Goal: Information Seeking & Learning: Learn about a topic

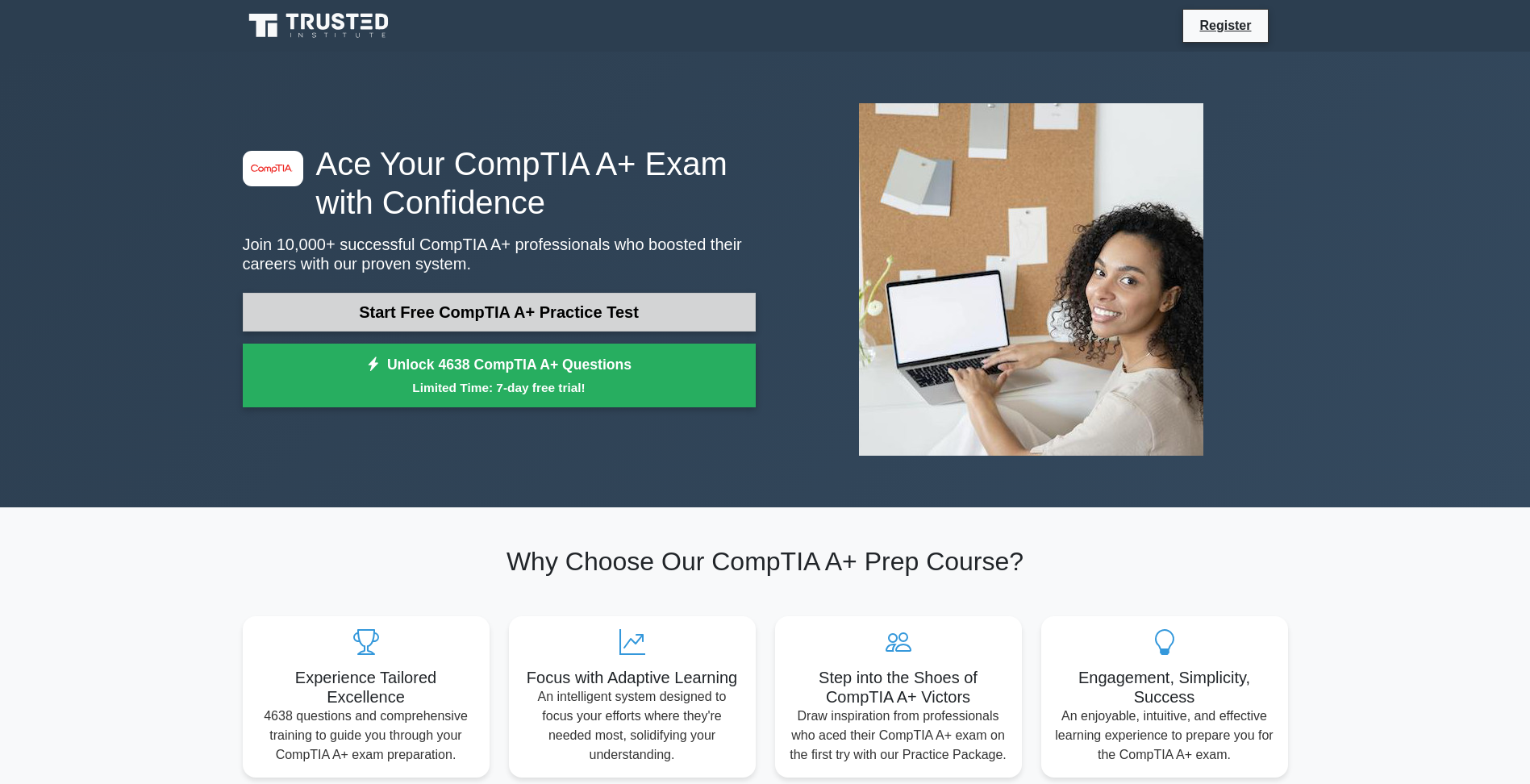
click at [586, 318] on link "Start Free CompTIA A+ Practice Test" at bounding box center [499, 312] width 513 height 38
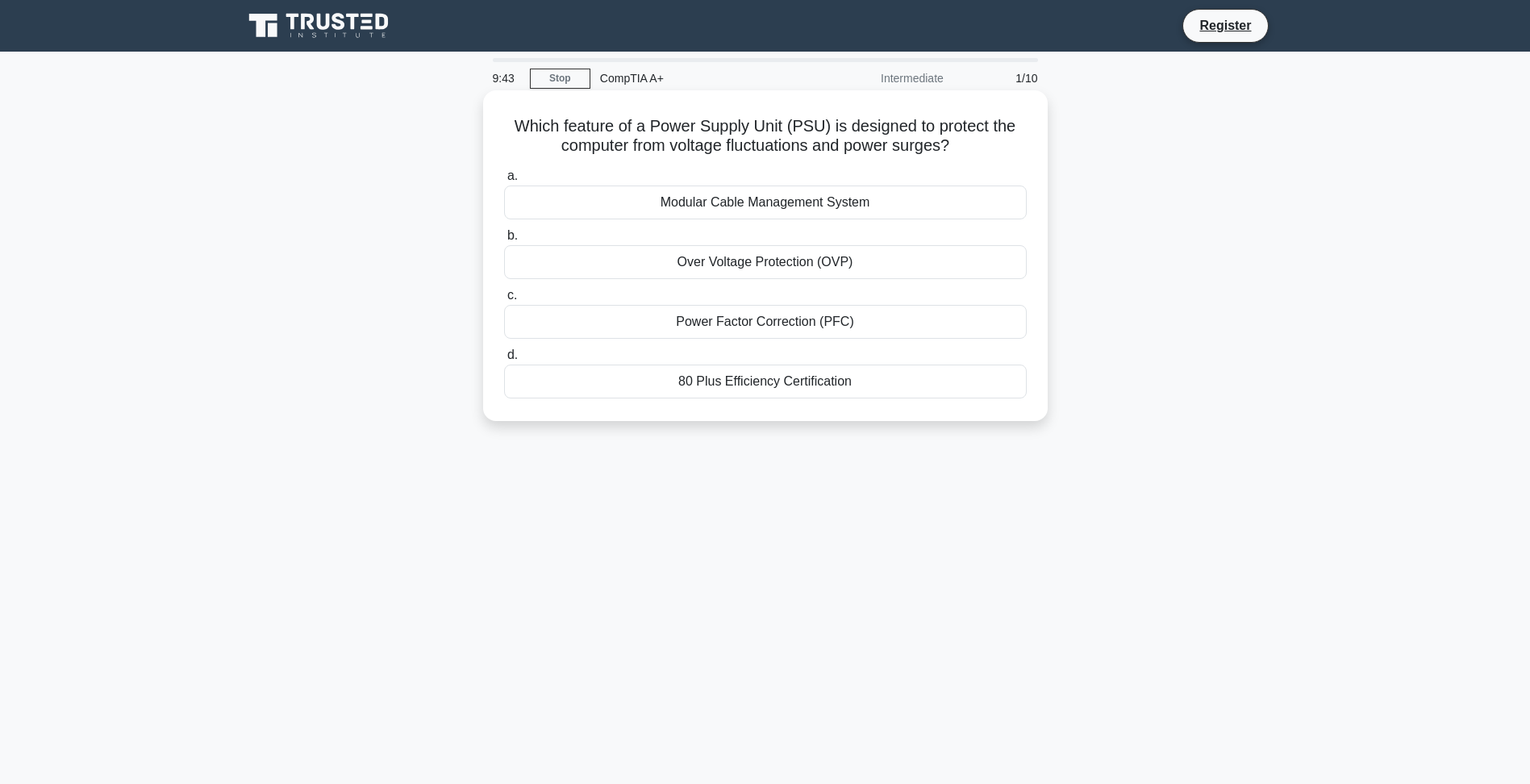
click at [878, 323] on div "Power Factor Correction (PFC)" at bounding box center [765, 321] width 522 height 34
click at [504, 300] on input "c. Power Factor Correction (PFC)" at bounding box center [504, 295] width 0 height 11
click at [889, 399] on div "Fan blade diameter and rotational speed" at bounding box center [765, 381] width 522 height 34
click at [504, 360] on input "d. Fan blade diameter and rotational speed" at bounding box center [504, 355] width 0 height 11
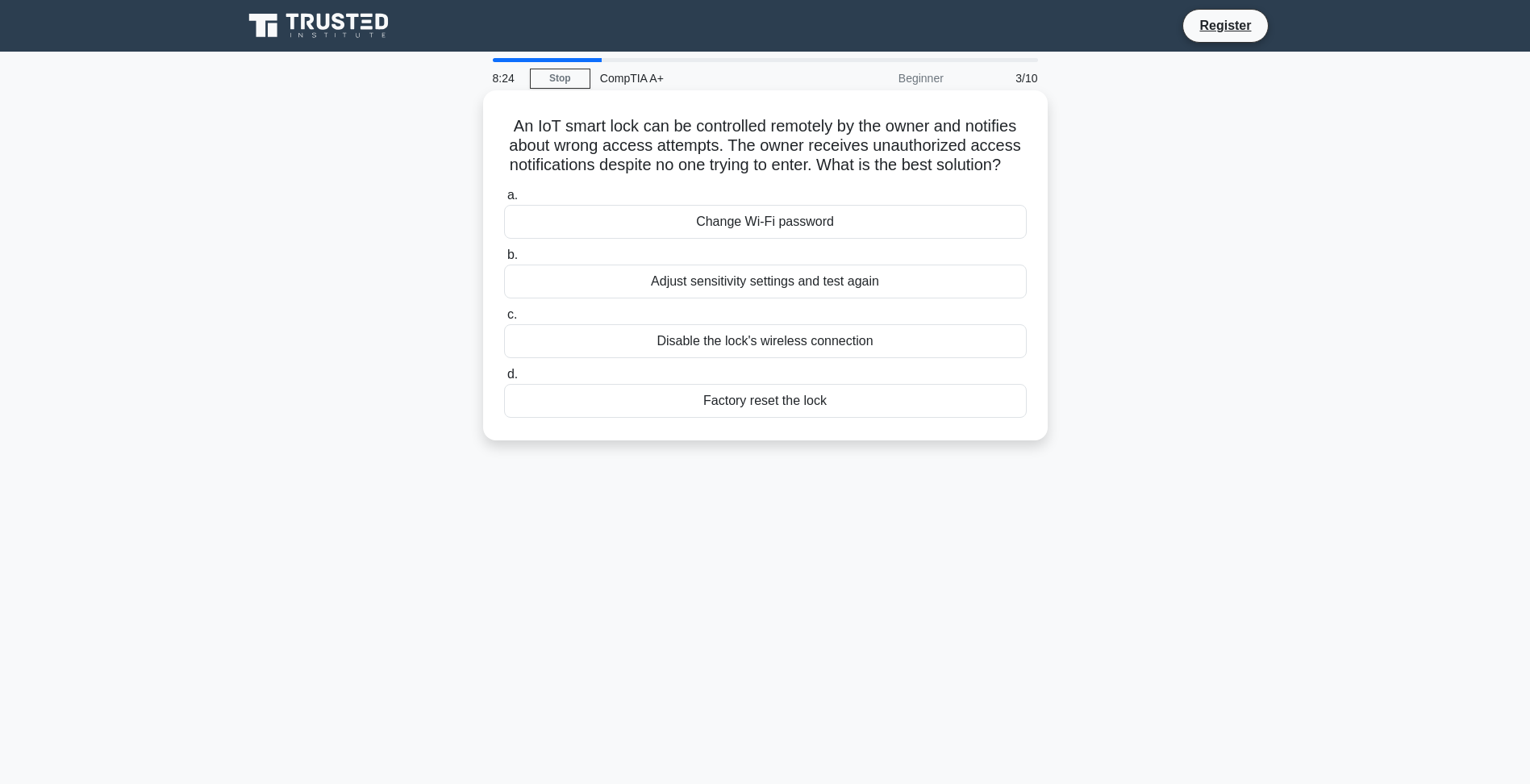
click at [802, 239] on div "Change Wi-Fi password" at bounding box center [765, 221] width 522 height 34
click at [504, 201] on input "a. Change Wi-Fi password" at bounding box center [504, 195] width 0 height 11
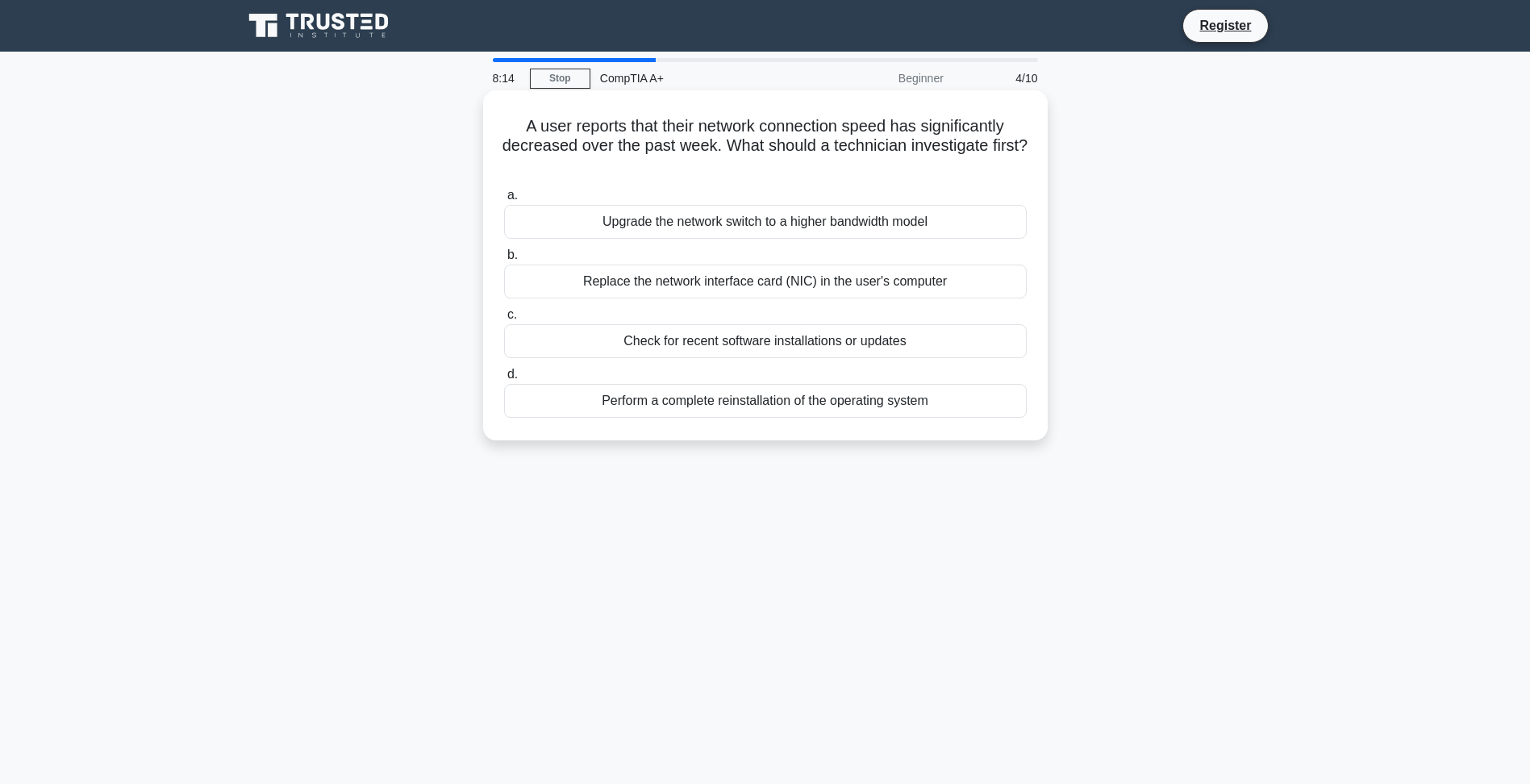
click at [929, 345] on div "Check for recent software installations or updates" at bounding box center [765, 340] width 522 height 34
click at [504, 320] on input "c. Check for recent software installations or updates" at bounding box center [504, 314] width 0 height 11
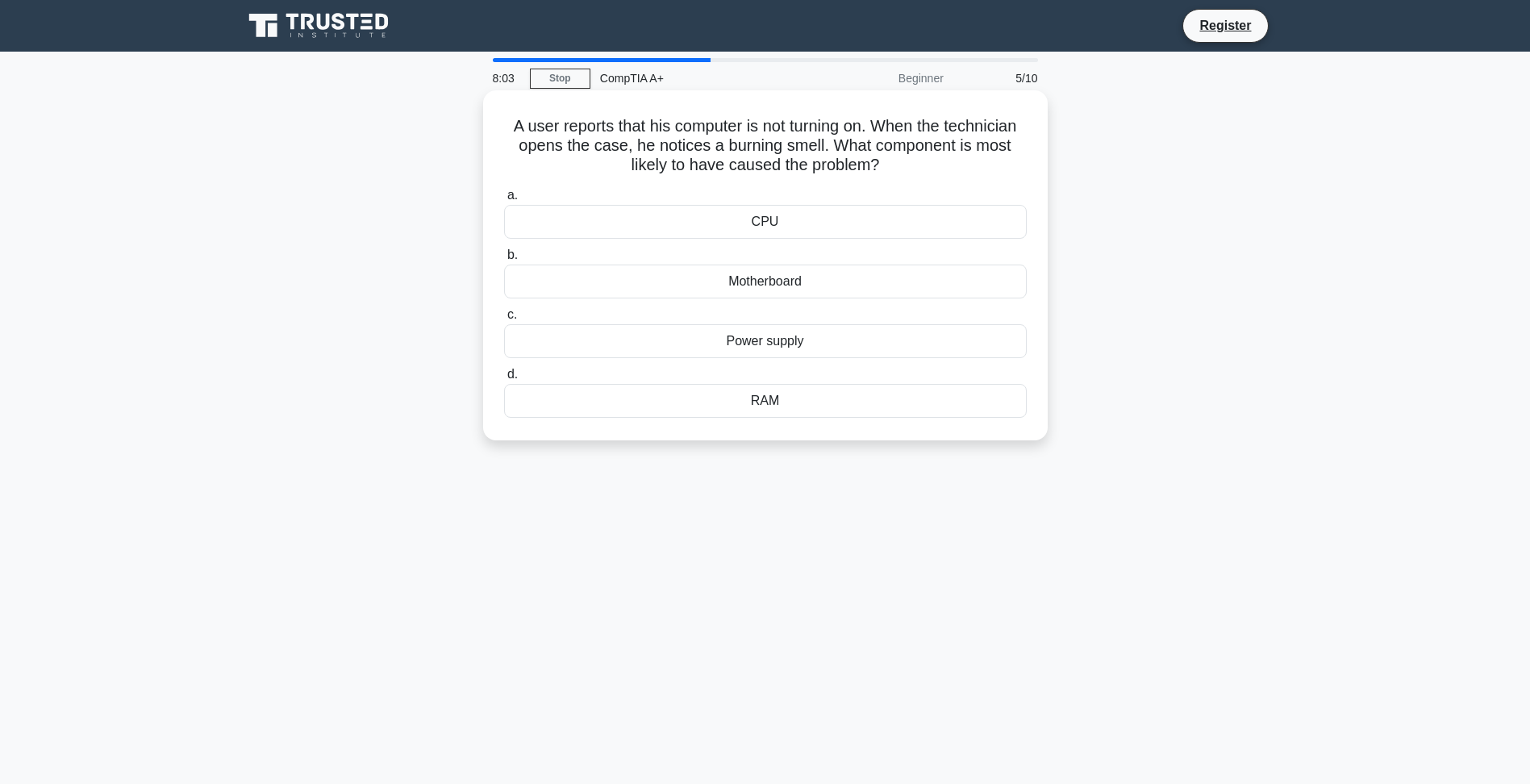
click at [792, 344] on div "Power supply" at bounding box center [765, 340] width 522 height 34
click at [504, 320] on input "c. Power supply" at bounding box center [504, 314] width 0 height 11
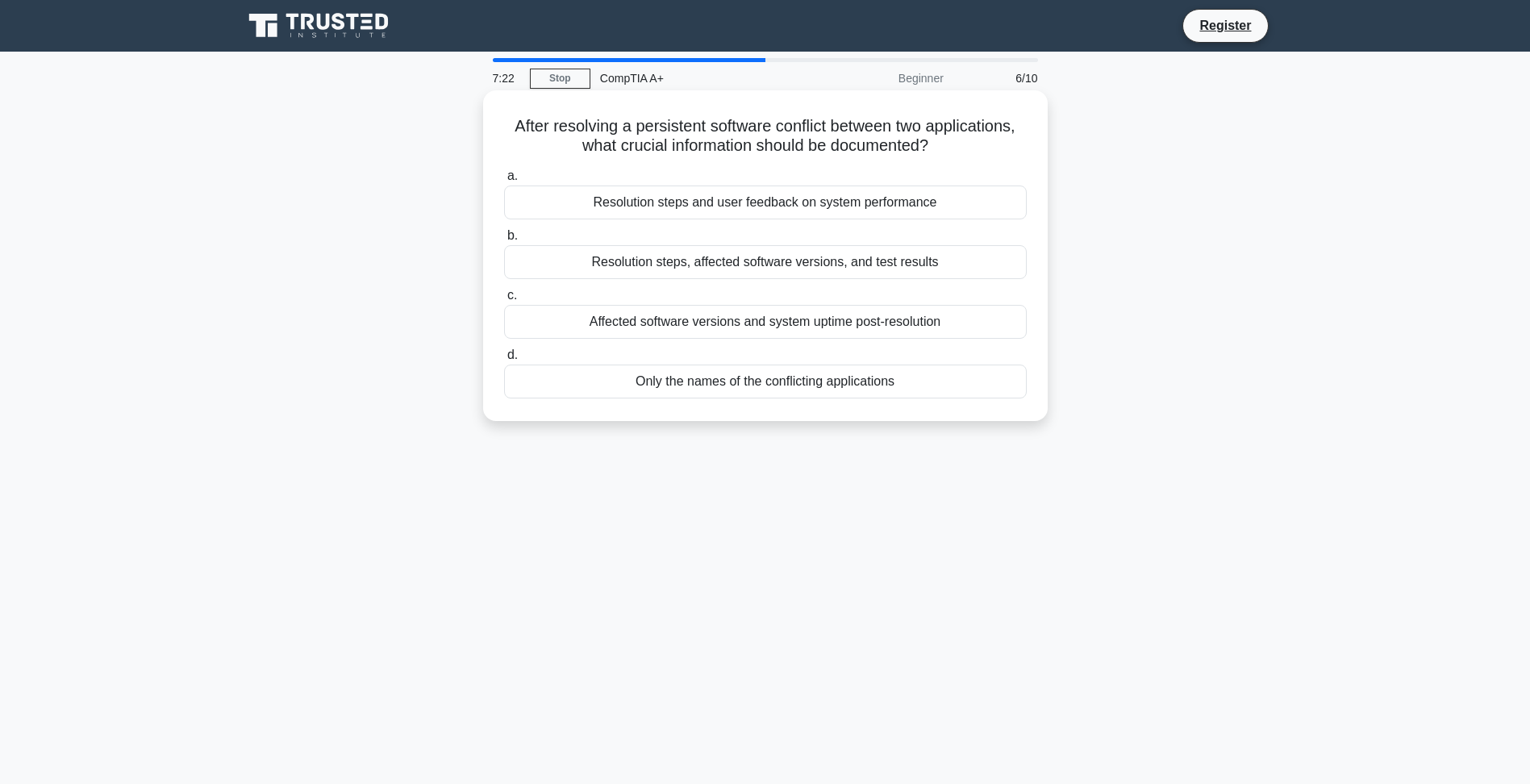
click at [940, 268] on div "Resolution steps, affected software versions, and test results" at bounding box center [765, 261] width 522 height 34
click at [504, 241] on input "b. Resolution steps, affected software versions, and test results" at bounding box center [504, 236] width 0 height 11
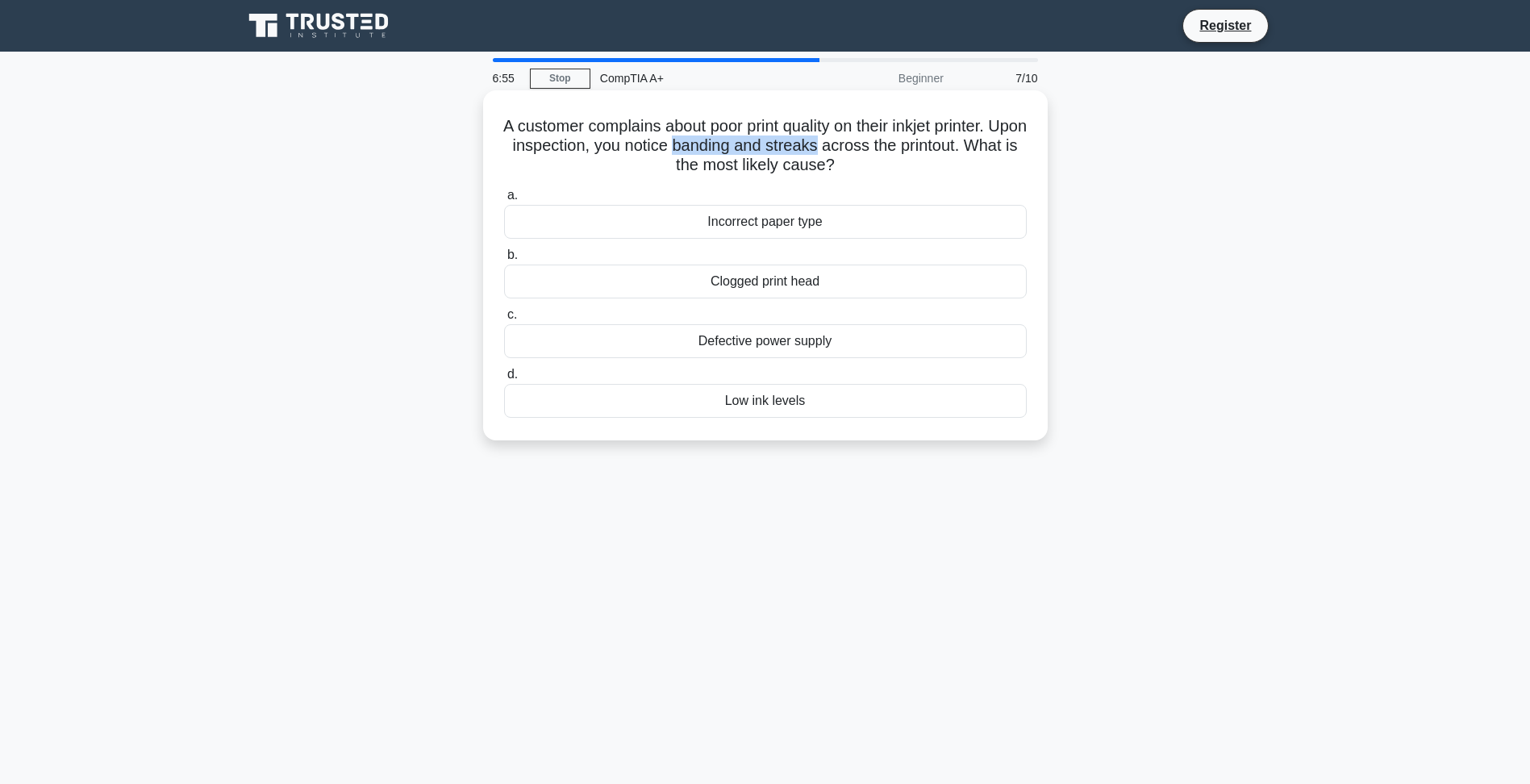
drag, startPoint x: 872, startPoint y: 143, endPoint x: 724, endPoint y: 143, distance: 148.0
click at [724, 143] on h5 "A customer complains about poor print quality on their inkjet printer. Upon ins…" at bounding box center [765, 146] width 526 height 60
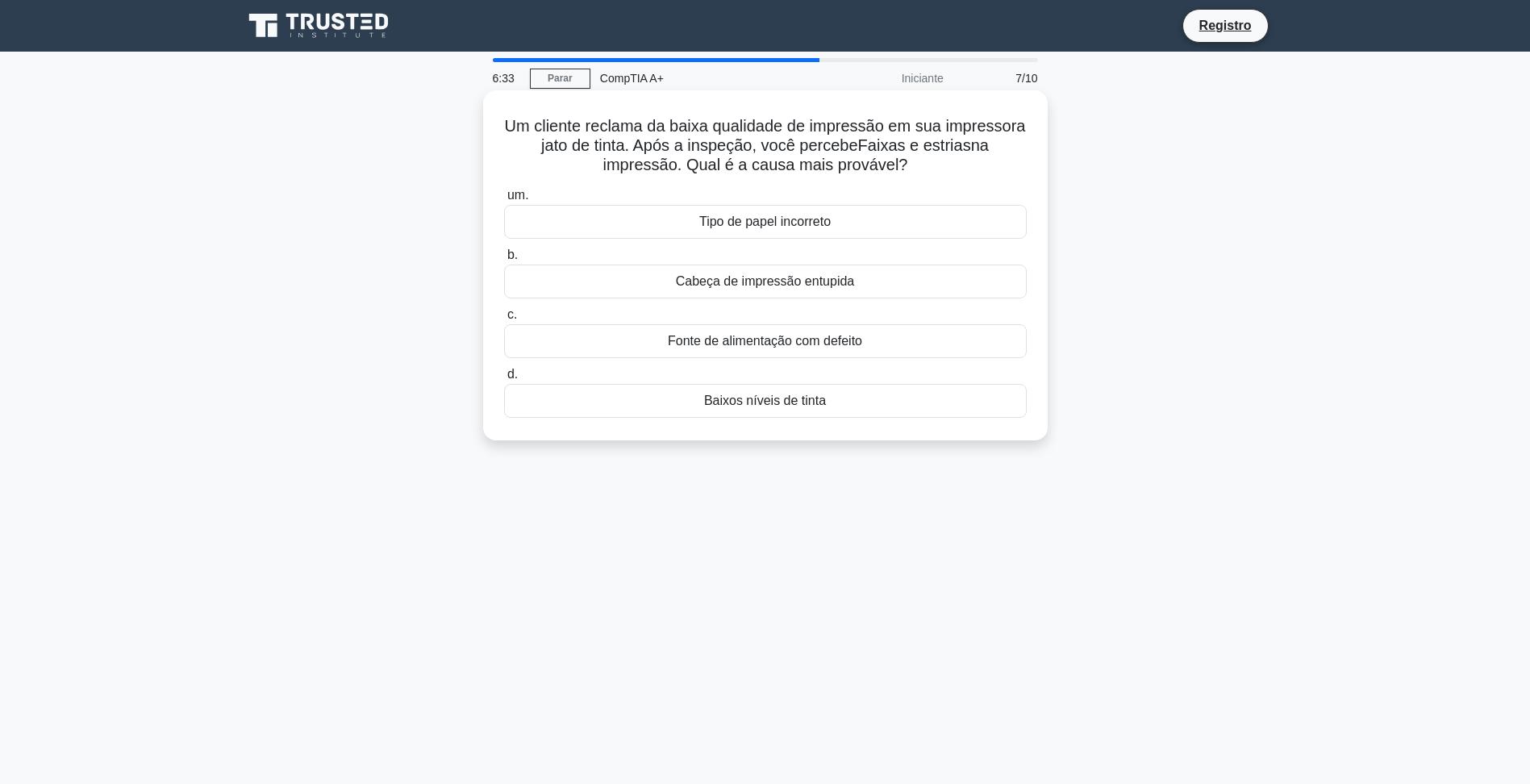
click at [880, 287] on div "Cabeça de impressão entupida" at bounding box center [765, 281] width 522 height 34
click at [504, 260] on input "[PERSON_NAME] de impressão entupida" at bounding box center [504, 255] width 0 height 11
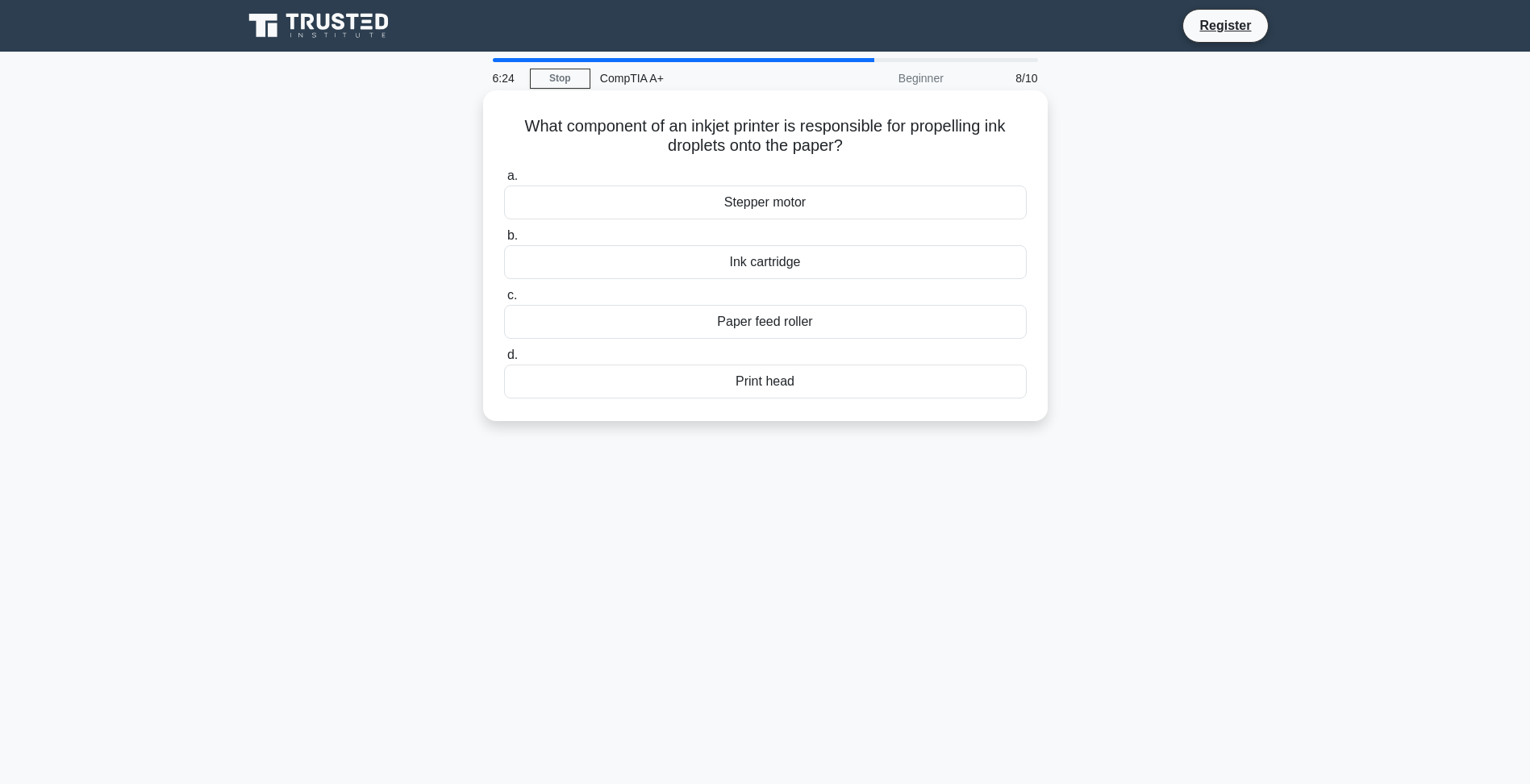
click at [747, 210] on div "Stepper motor" at bounding box center [765, 202] width 522 height 34
click at [504, 182] on input "a. Stepper motor" at bounding box center [504, 176] width 0 height 11
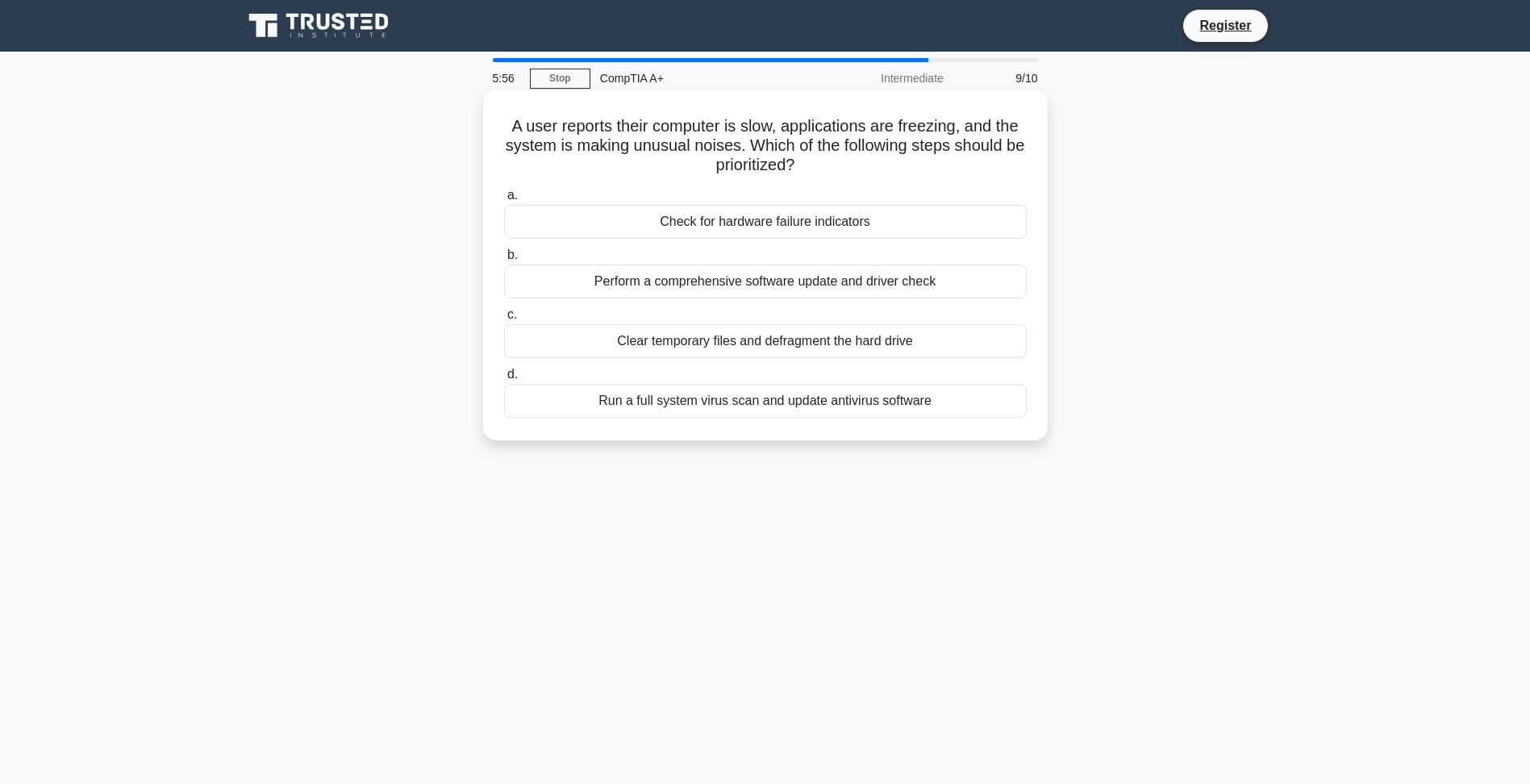
click at [914, 282] on div "Perform a comprehensive software update and driver check" at bounding box center [765, 281] width 522 height 34
click at [504, 260] on input "b. Perform a comprehensive software update and driver check" at bounding box center [504, 255] width 0 height 11
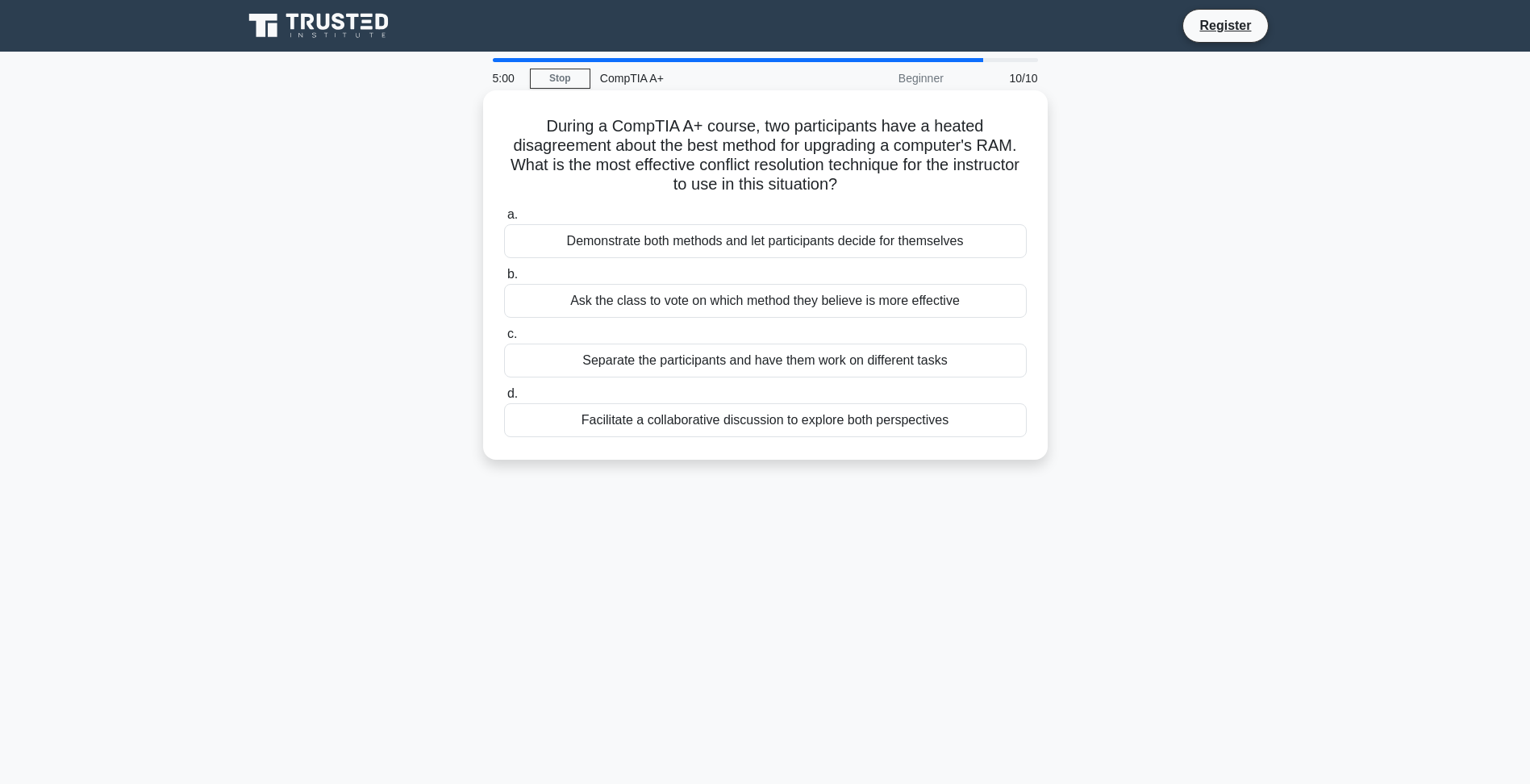
click at [816, 427] on div "Facilitate a collaborative discussion to explore both perspectives" at bounding box center [765, 420] width 522 height 34
click at [504, 399] on input "d. Facilitate a collaborative discussion to explore both perspectives" at bounding box center [504, 394] width 0 height 11
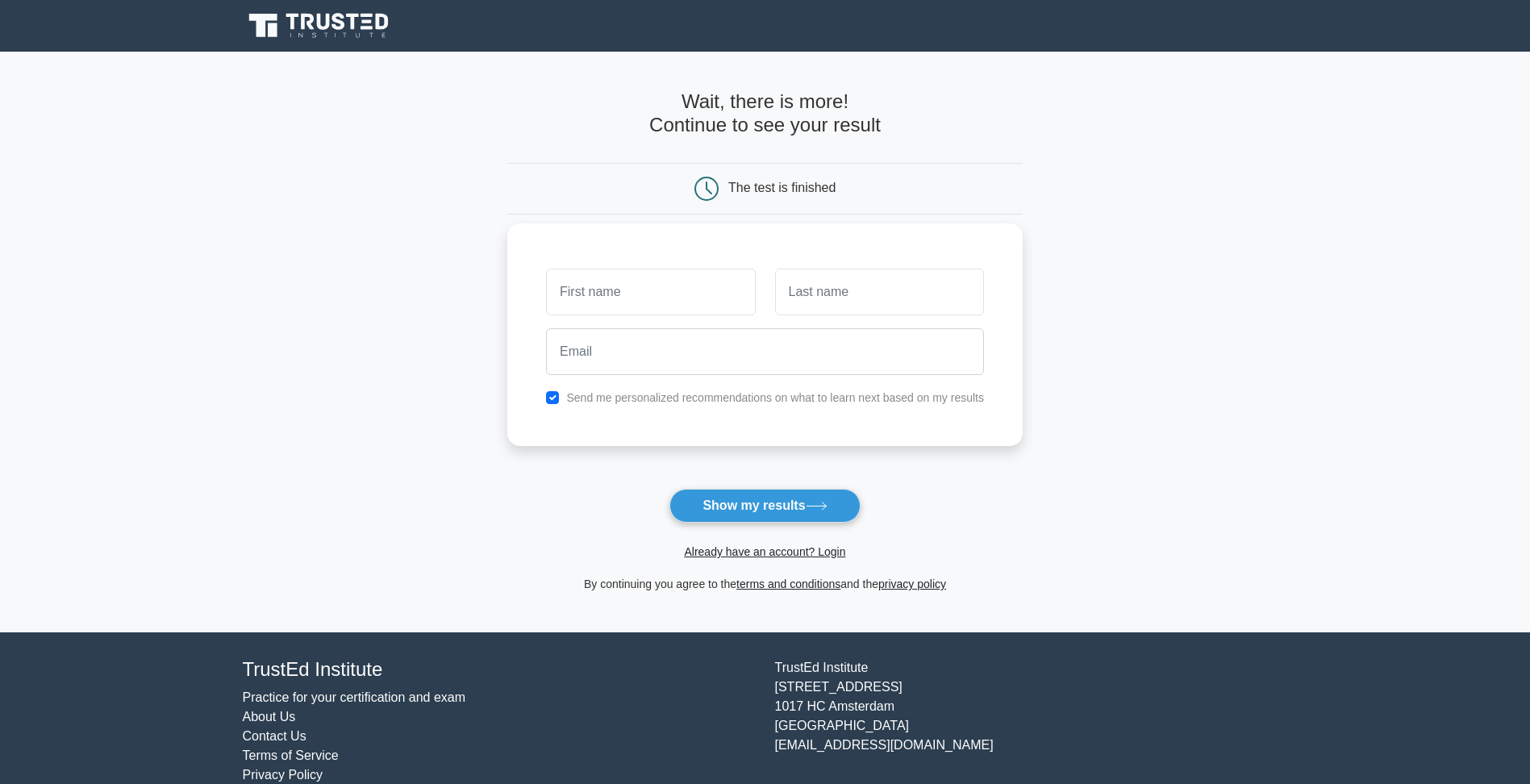
click at [648, 298] on input "text" at bounding box center [650, 291] width 209 height 47
type input "[PERSON_NAME]"
click at [798, 280] on input "text" at bounding box center [879, 291] width 209 height 47
type input "Silva"
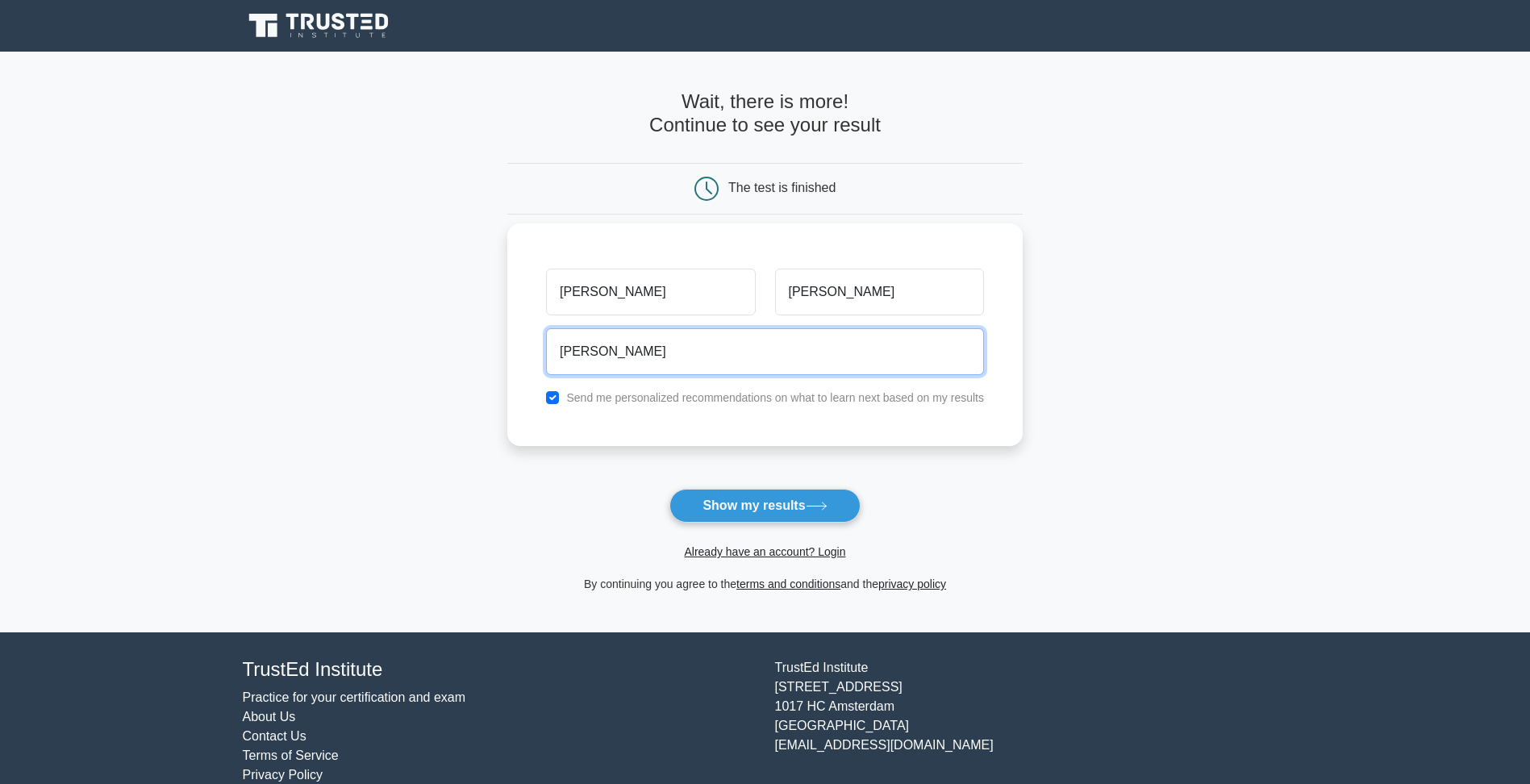
type input "daniel.silva7@mosaicco.com"
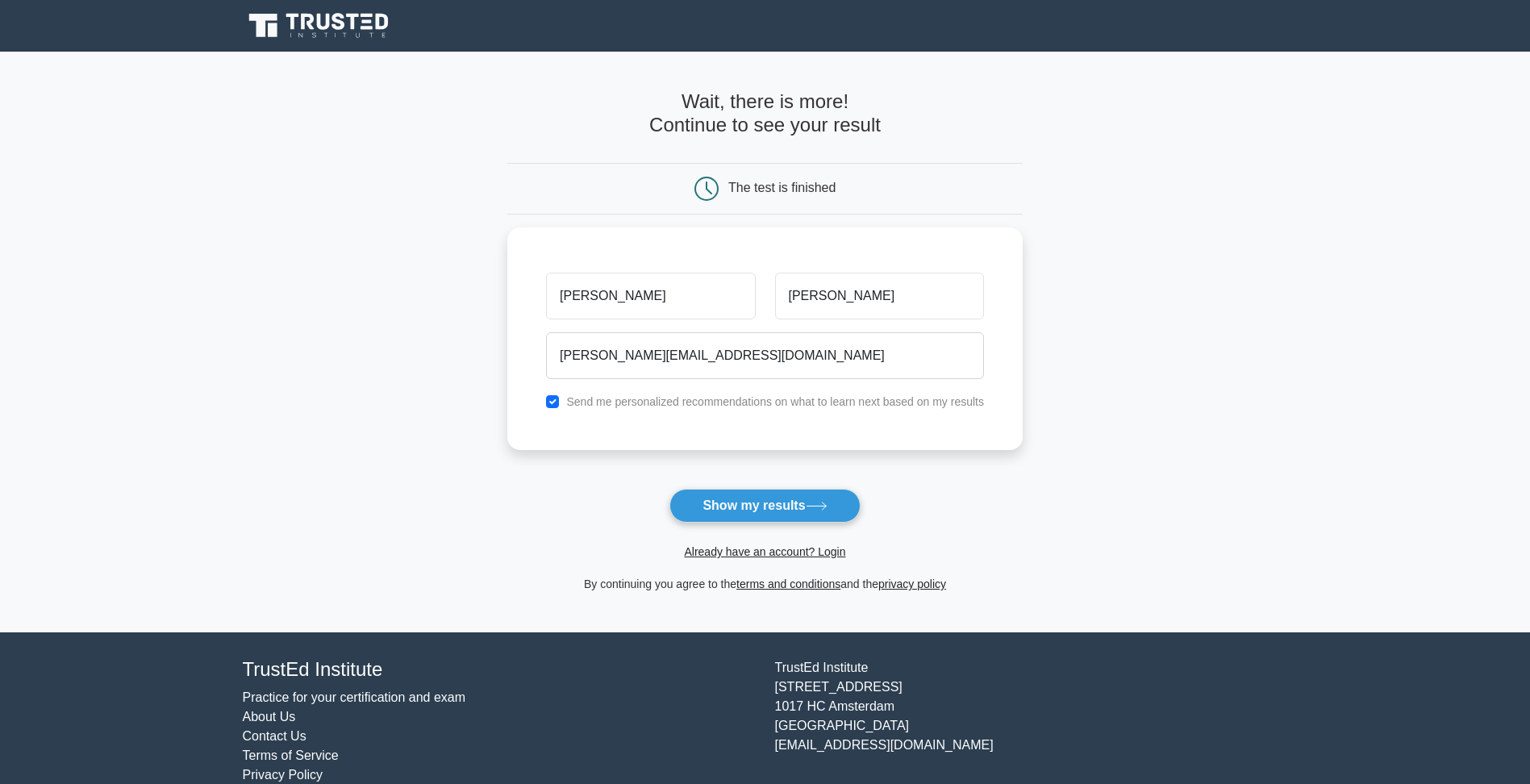
click at [1131, 412] on main "Wait, there is more! Continue to see your result The test is finished Daniel Si…" at bounding box center [765, 341] width 1530 height 580
click at [840, 403] on label "Send me personalized recommendations on what to learn next based on my results" at bounding box center [775, 398] width 417 height 13
click at [572, 400] on label "Send me personalized recommendations on what to learn next based on my results" at bounding box center [775, 398] width 417 height 13
click at [557, 401] on input "checkbox" at bounding box center [553, 398] width 13 height 13
checkbox input "false"
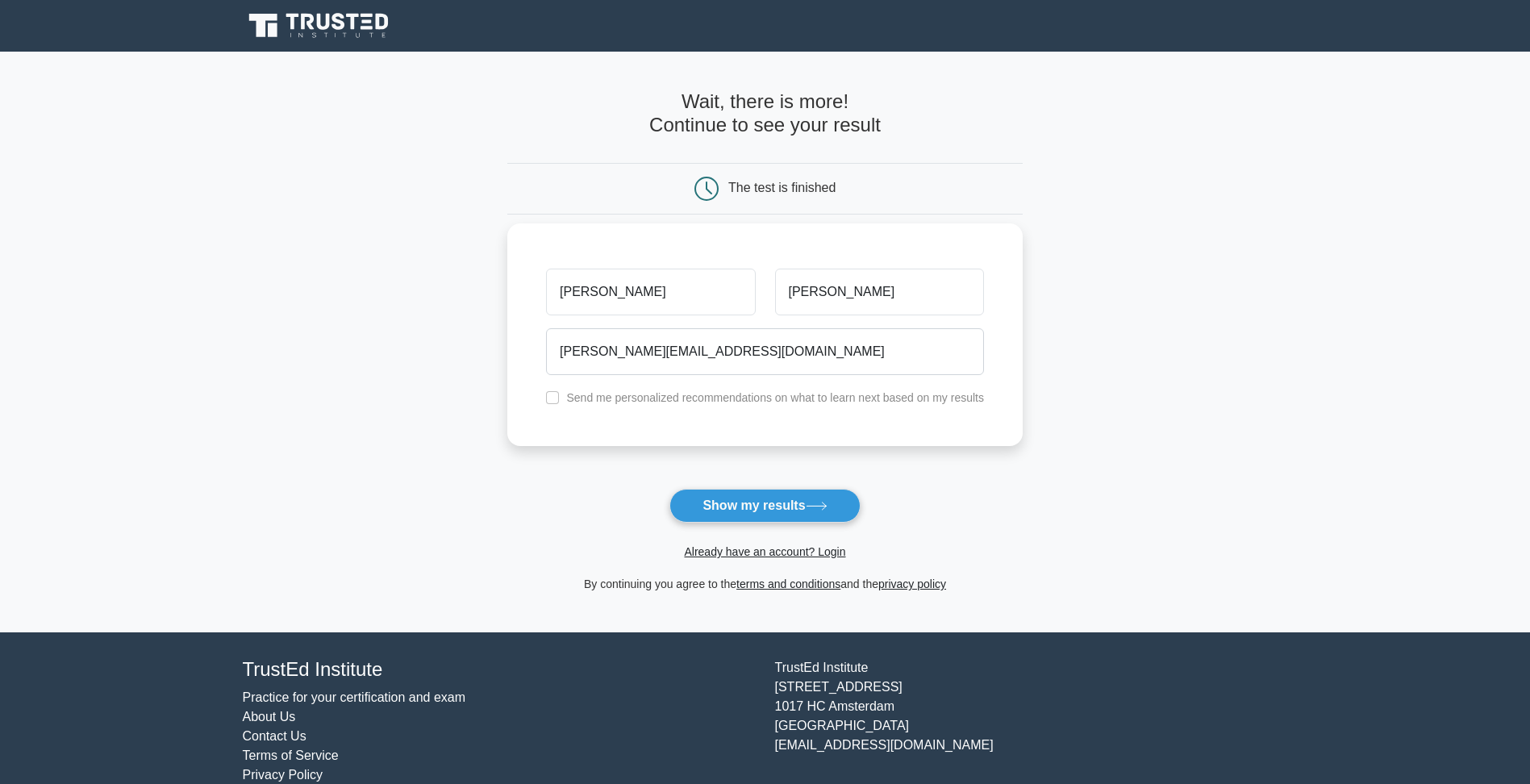
click at [613, 439] on div "Daniel Silva daniel.silva7@mosaicco.com Send me personalized recommendations on…" at bounding box center [765, 335] width 515 height 223
click at [704, 486] on form "Wait, there is more! Continue to see your result The test is finished Daniel Si…" at bounding box center [765, 341] width 515 height 503
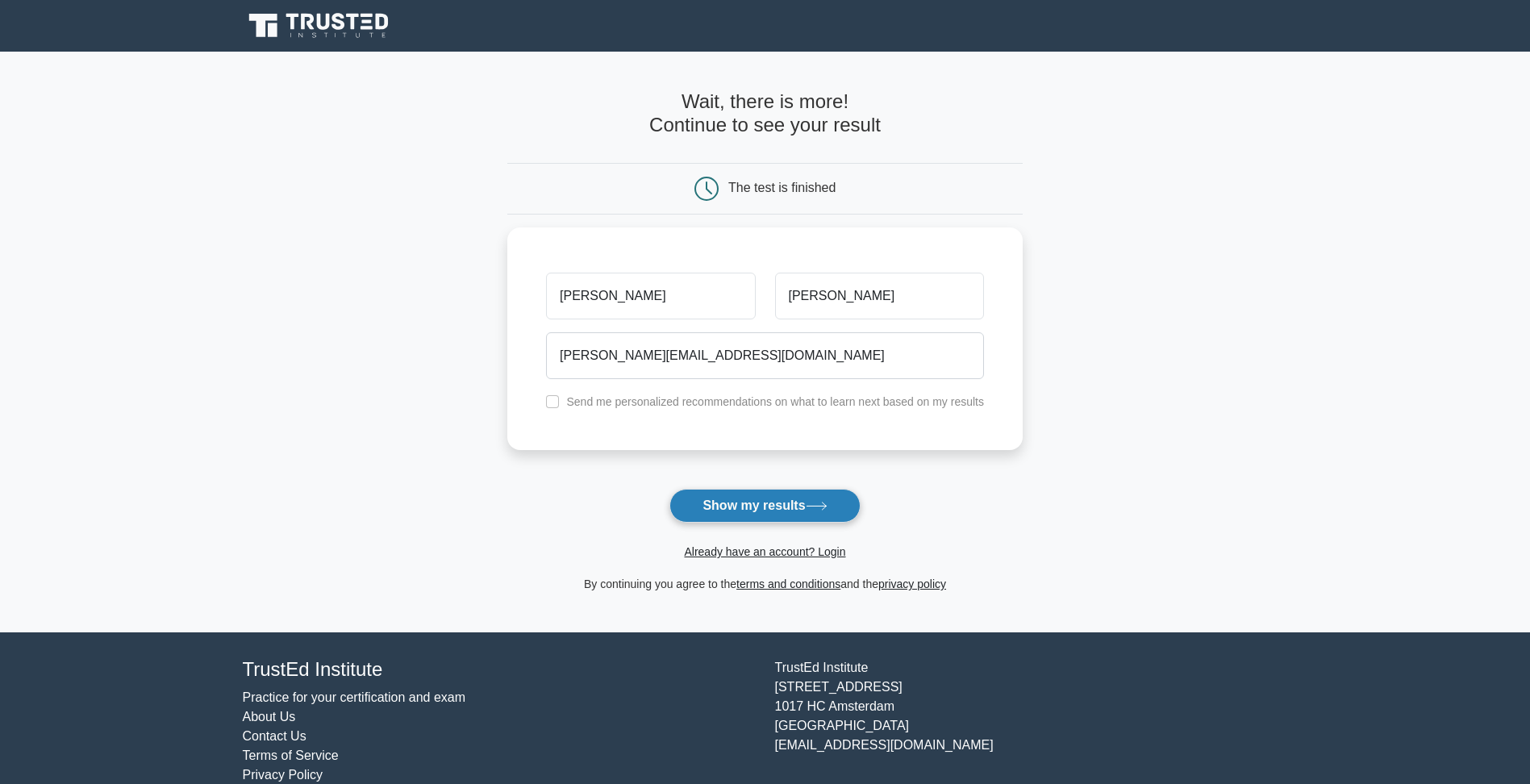
click at [704, 495] on button "Show my results" at bounding box center [765, 505] width 190 height 34
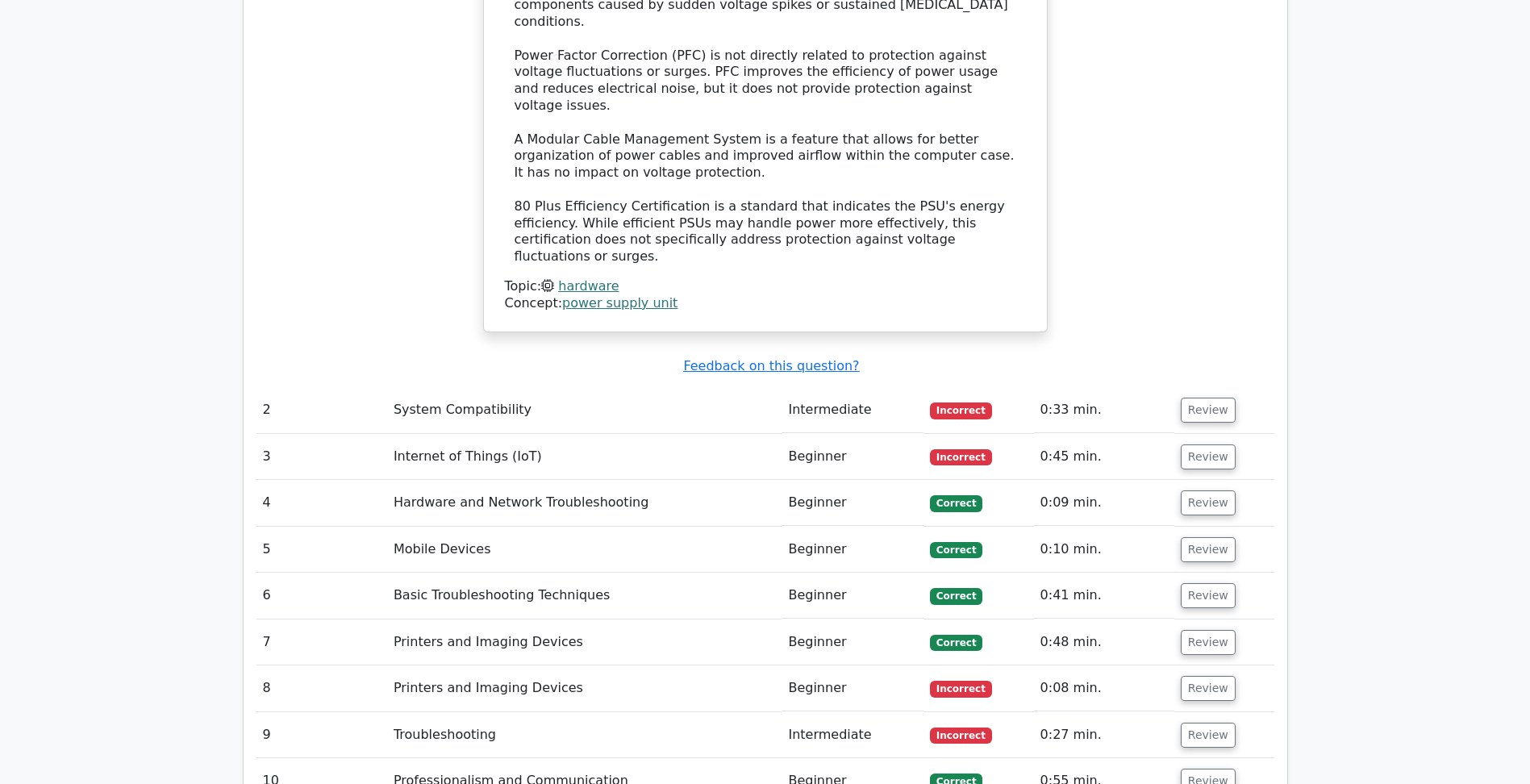
scroll to position [2016, 0]
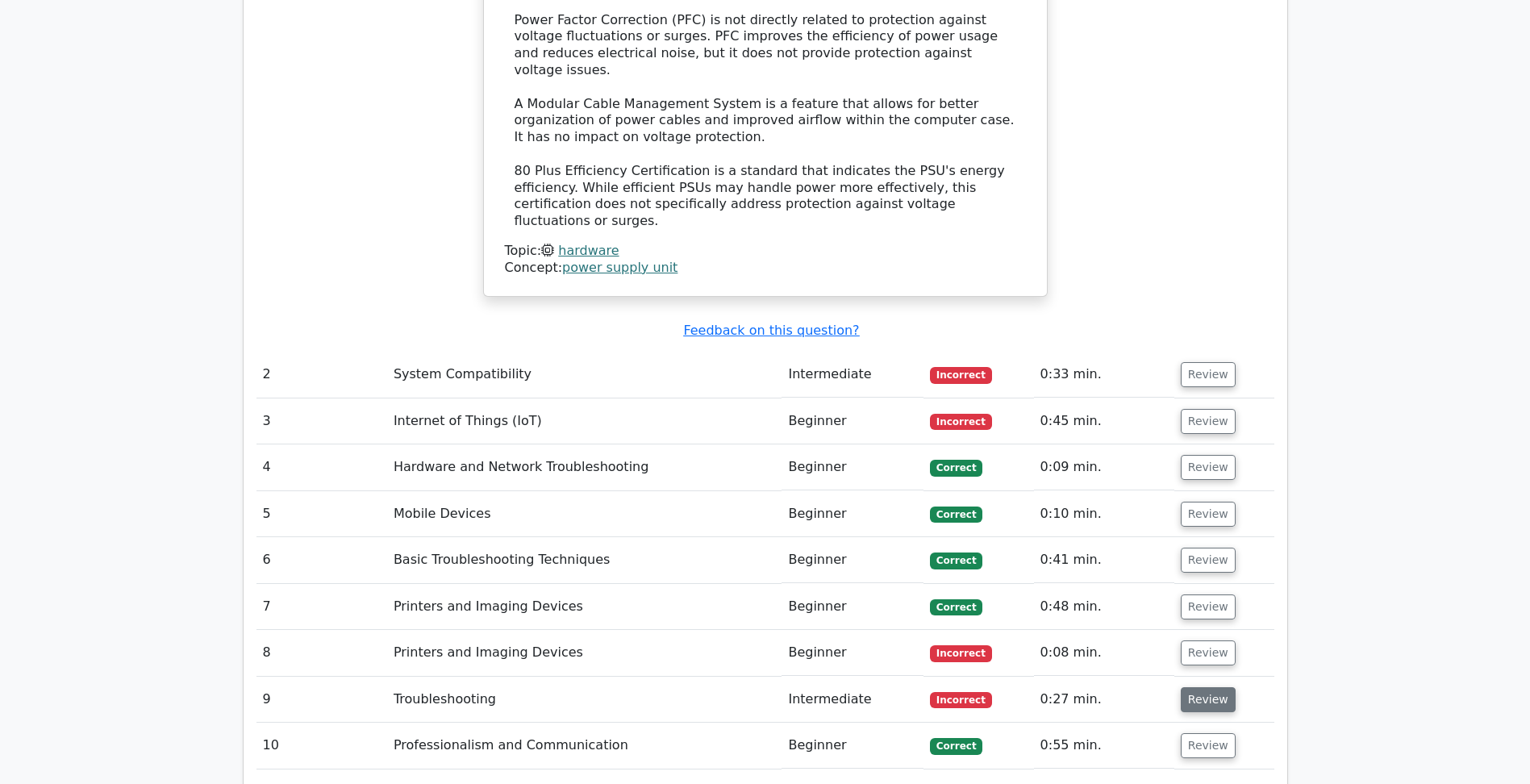
click at [1187, 687] on button "Review" at bounding box center [1207, 699] width 55 height 25
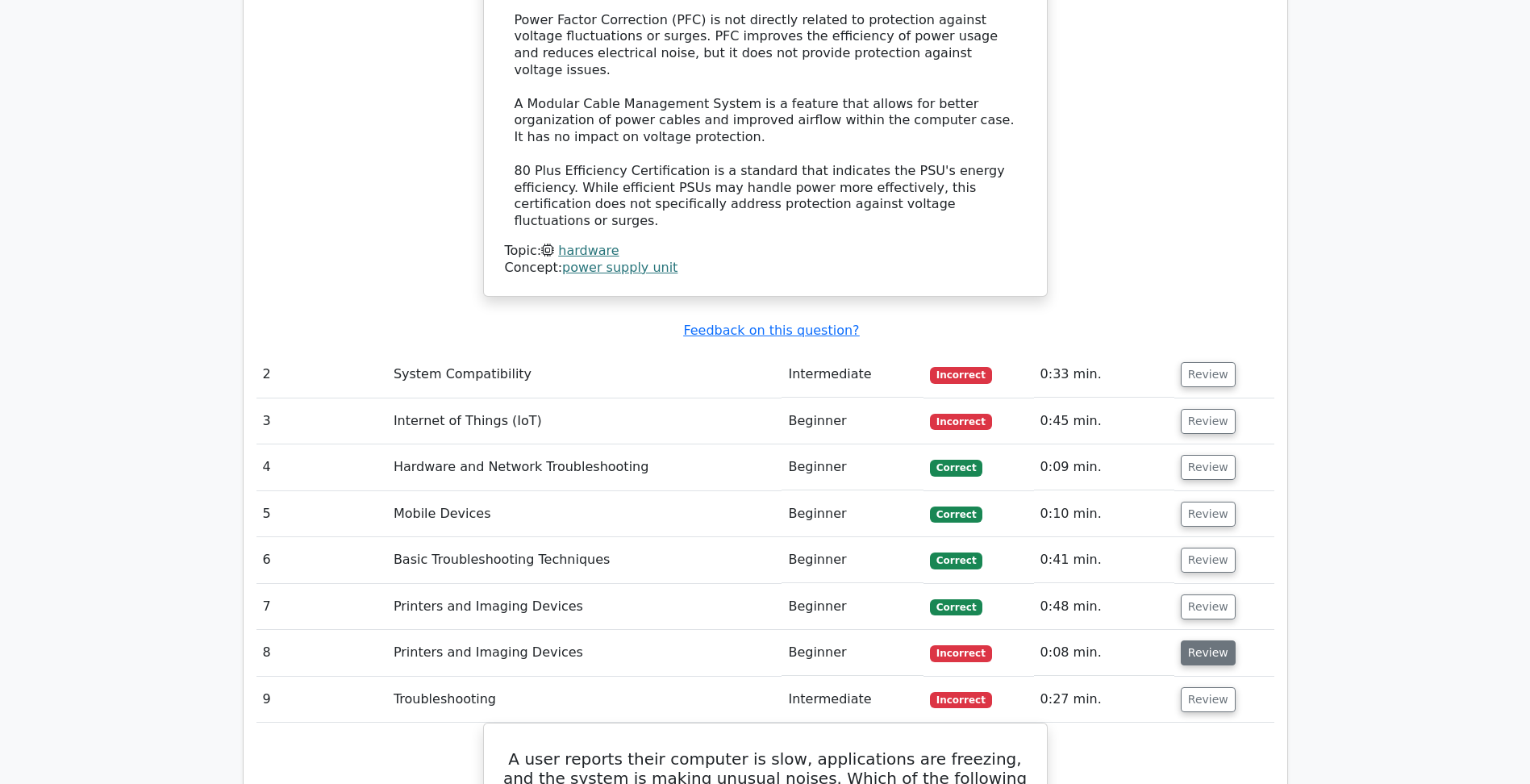
click at [1205, 640] on button "Review" at bounding box center [1207, 652] width 55 height 25
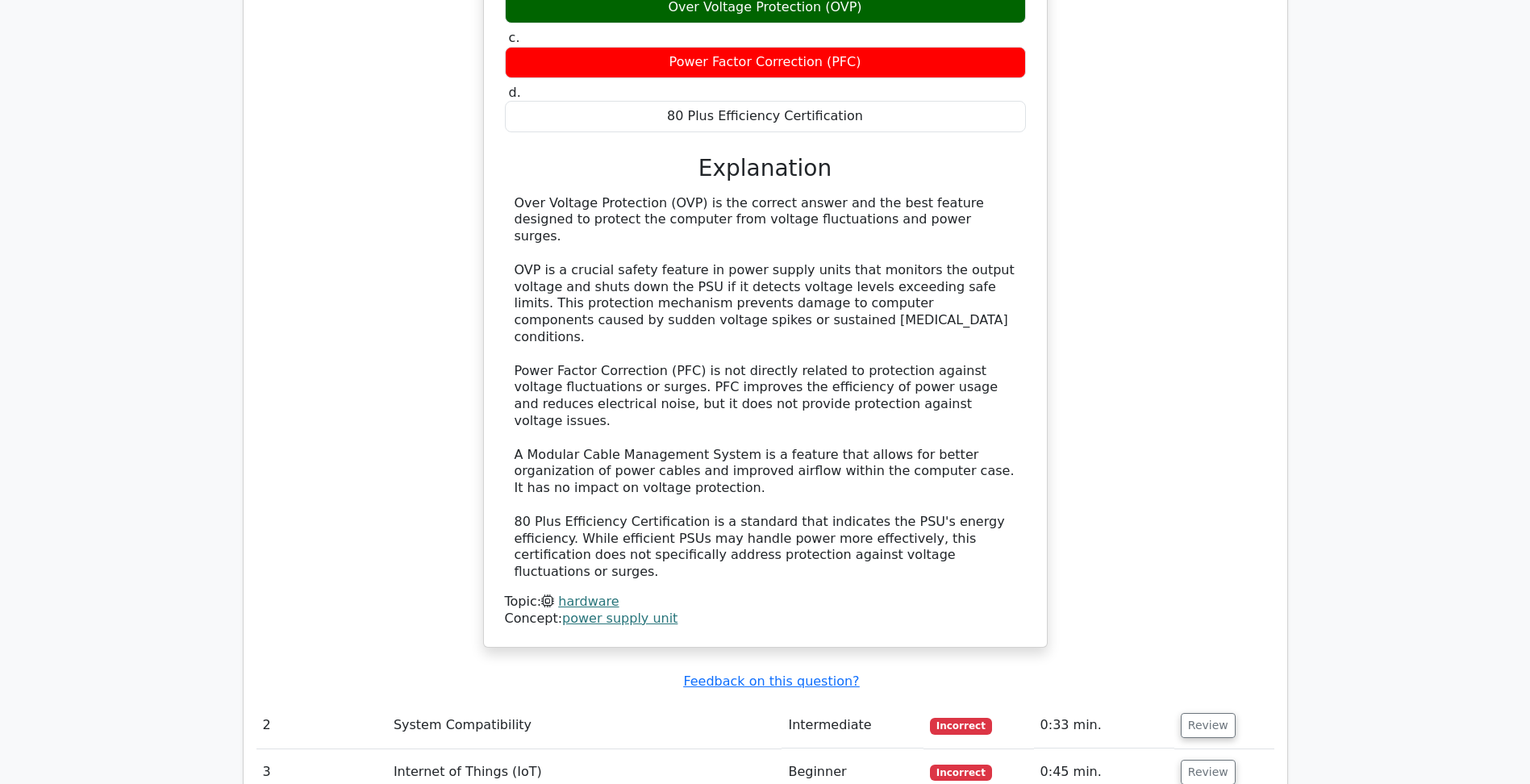
scroll to position [1693, 0]
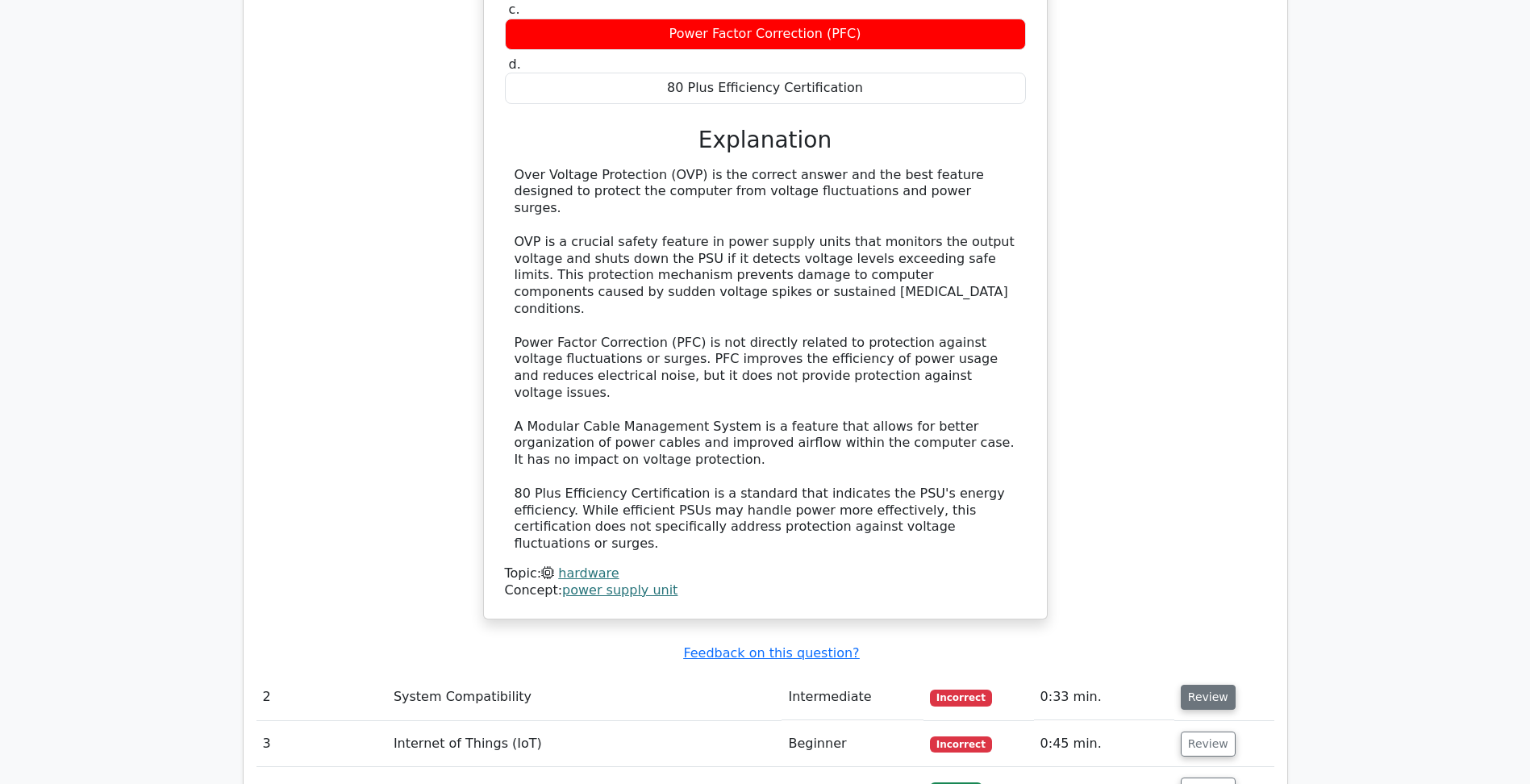
click at [1220, 684] on button "Review" at bounding box center [1207, 696] width 55 height 25
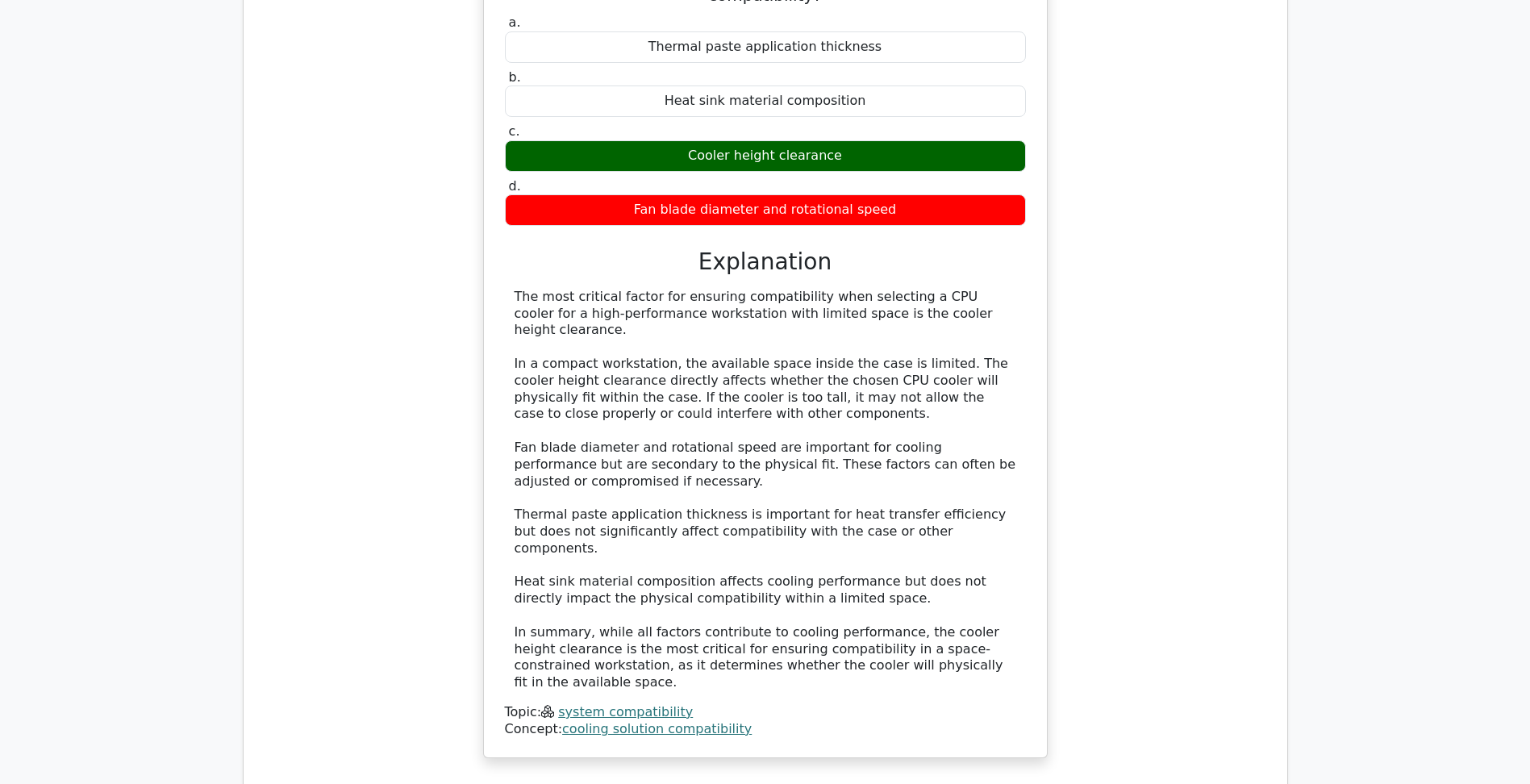
scroll to position [2580, 0]
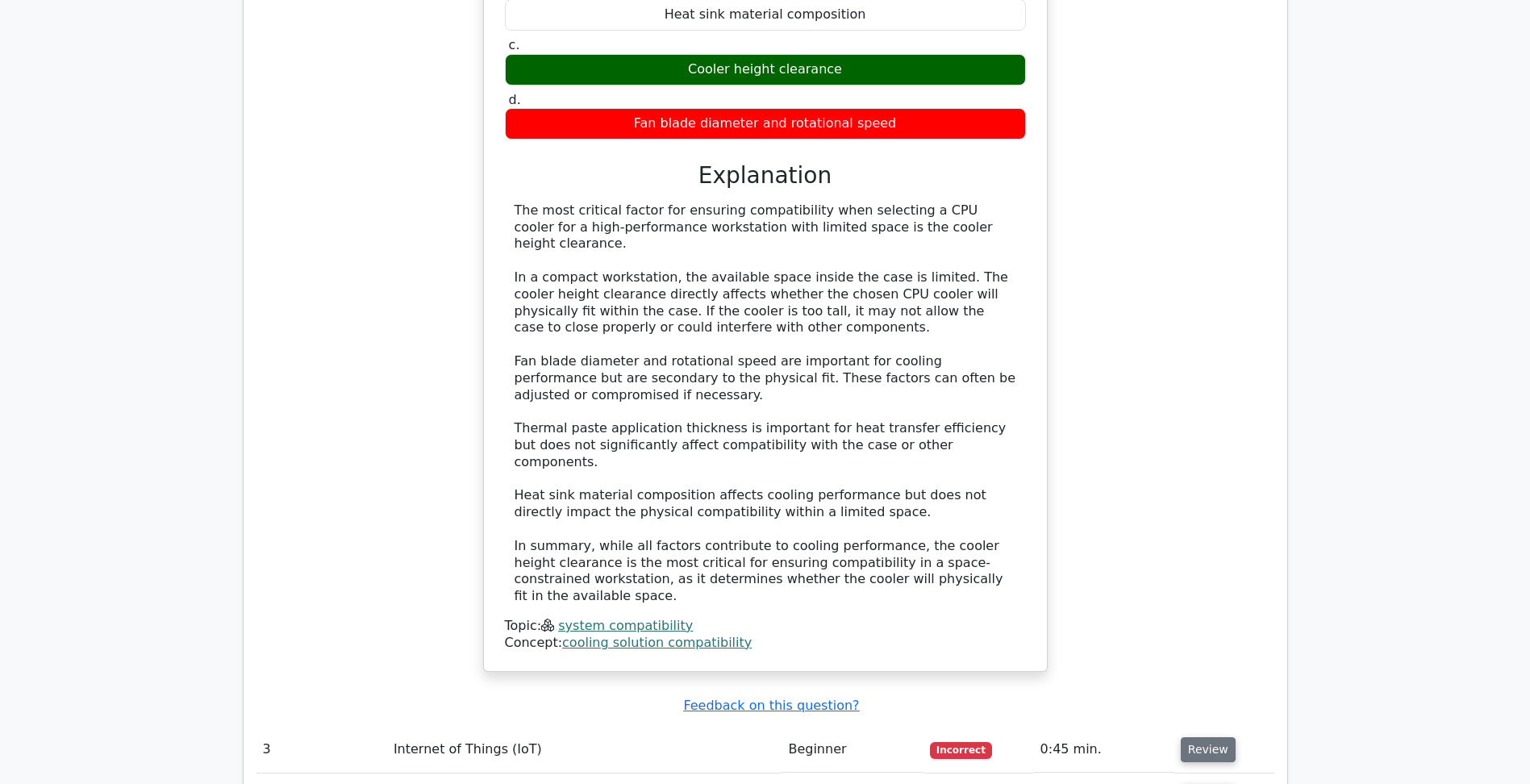
click at [1194, 737] on button "Review" at bounding box center [1207, 749] width 55 height 25
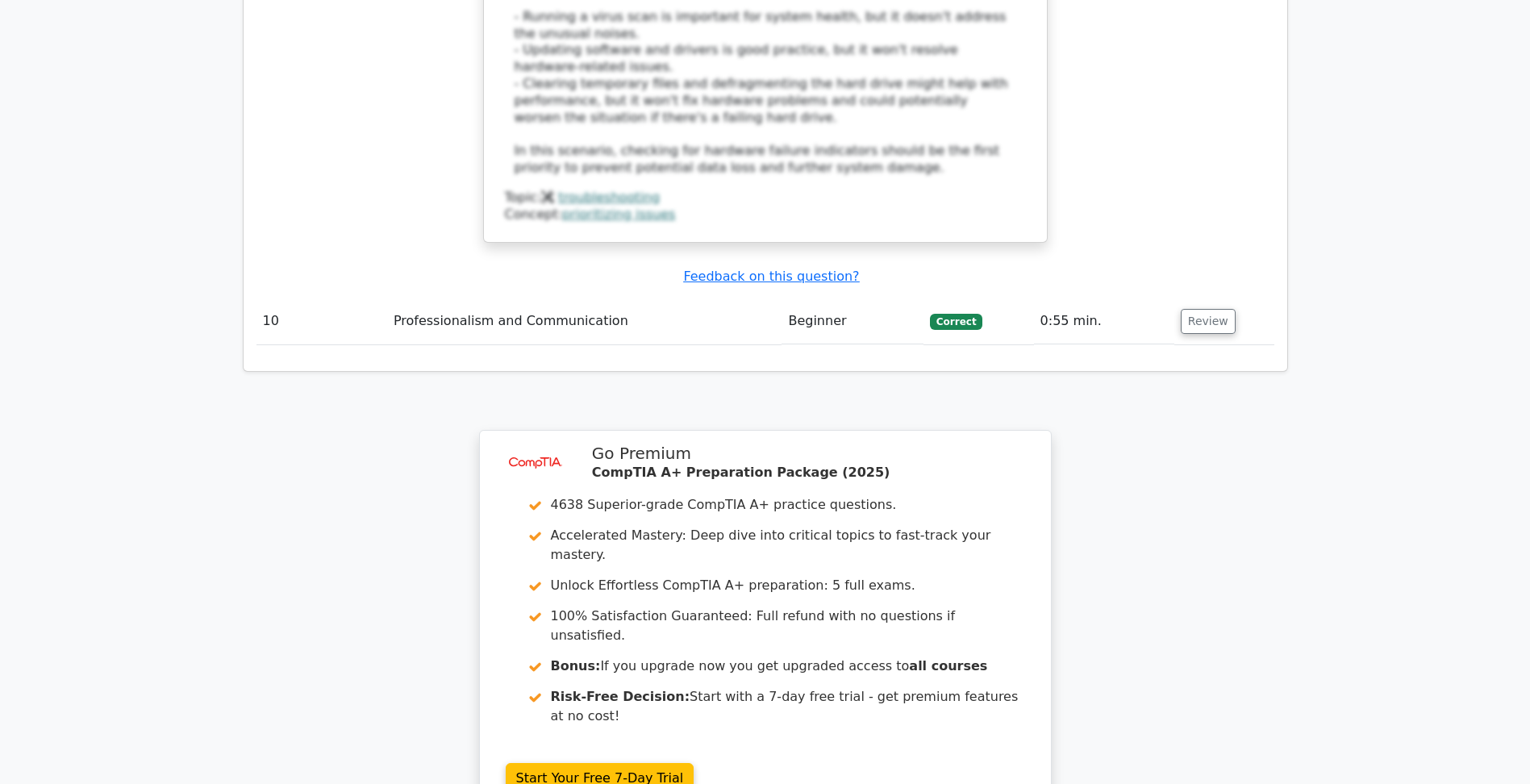
scroll to position [5716, 0]
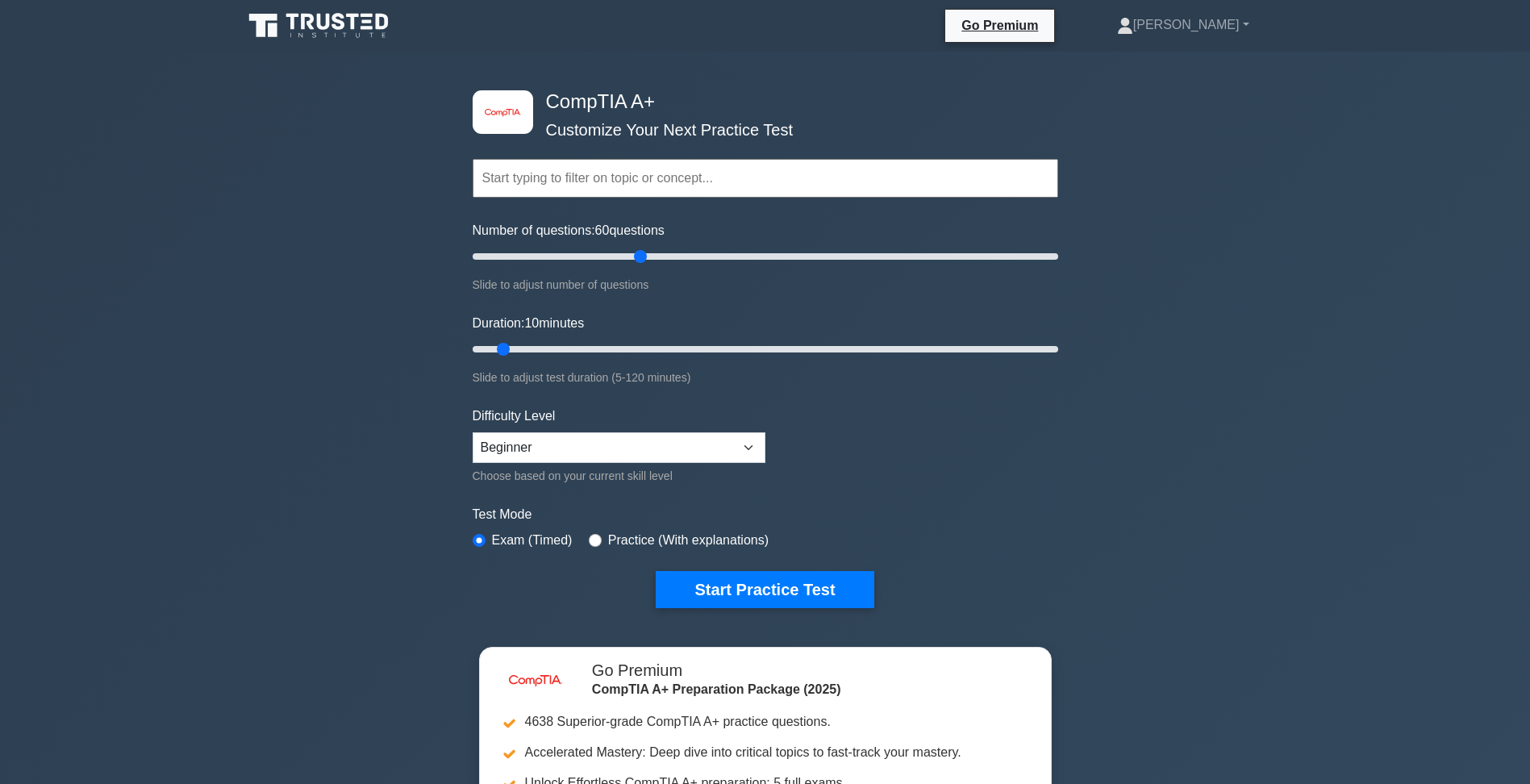
drag, startPoint x: 491, startPoint y: 256, endPoint x: 636, endPoint y: 265, distance: 145.3
type input "60"
click at [636, 265] on input "Number of questions: 60 questions" at bounding box center [765, 256] width 585 height 20
drag, startPoint x: 495, startPoint y: 345, endPoint x: 505, endPoint y: 343, distance: 10.2
click at [505, 343] on input "Duration: 10 minutes" at bounding box center [765, 349] width 585 height 20
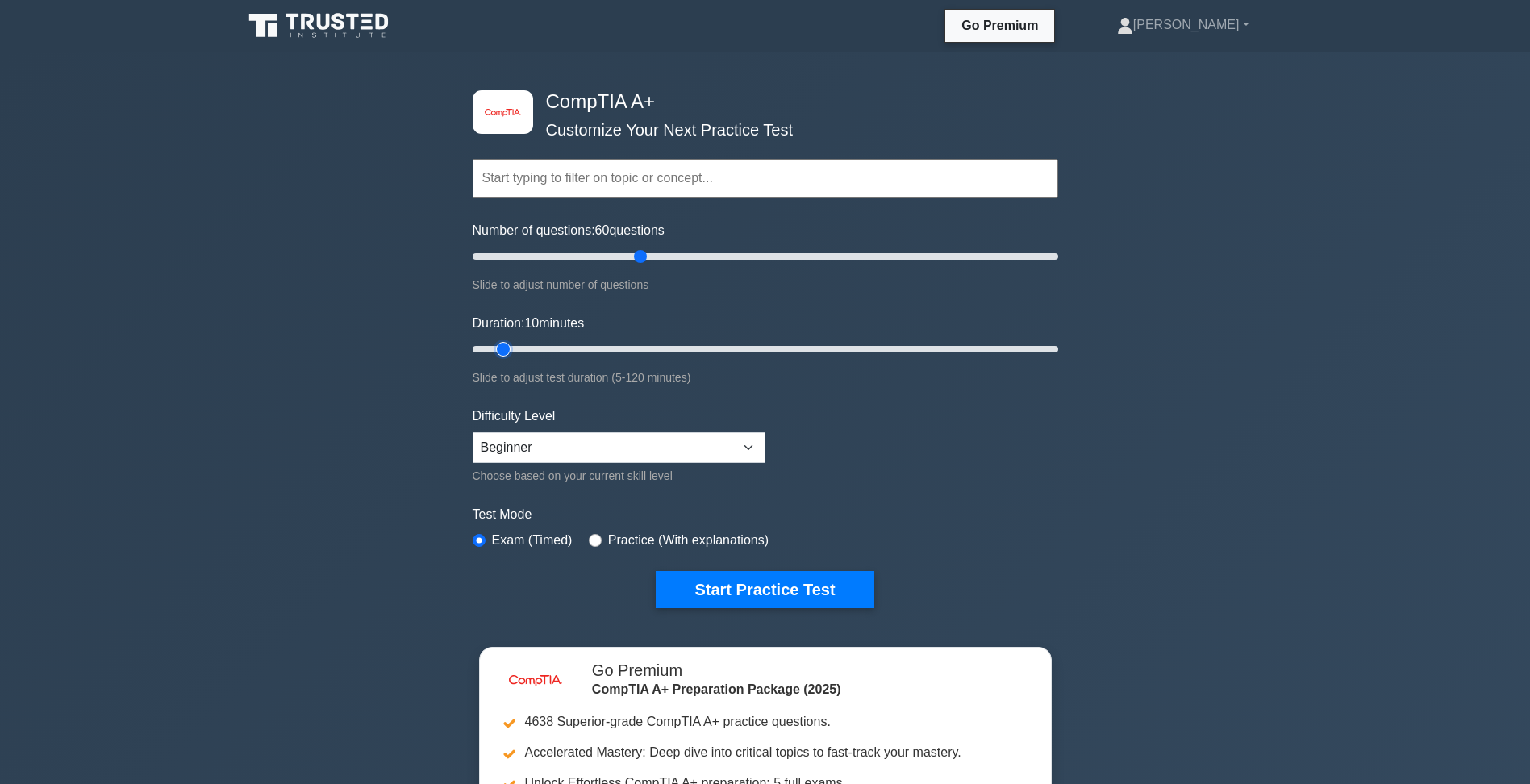
click at [512, 342] on input "Duration: 10 minutes" at bounding box center [765, 349] width 585 height 20
drag, startPoint x: 505, startPoint y: 342, endPoint x: 753, endPoint y: 341, distance: 248.0
type input "60"
click at [753, 341] on input "Duration: 60 minutes" at bounding box center [765, 349] width 585 height 20
click at [605, 445] on select "Beginner Intermediate Expert" at bounding box center [619, 447] width 293 height 30
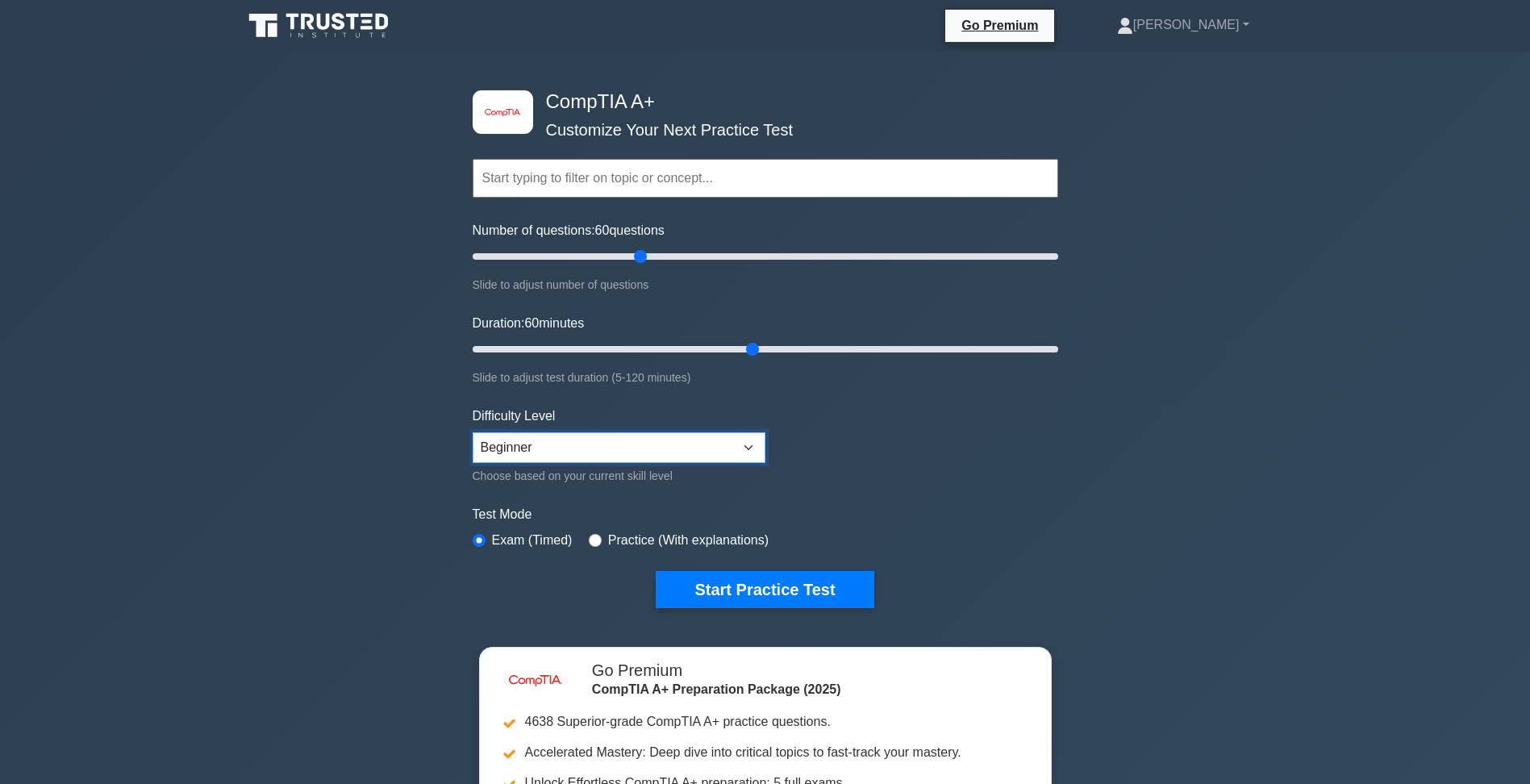
select select "intermediate"
click at [472, 432] on select "Beginner Intermediate Expert" at bounding box center [619, 447] width 293 height 30
click at [788, 475] on form "Topics Hardware Operating Systems Networking Security Troubleshooting Mobile De…" at bounding box center [765, 358] width 585 height 498
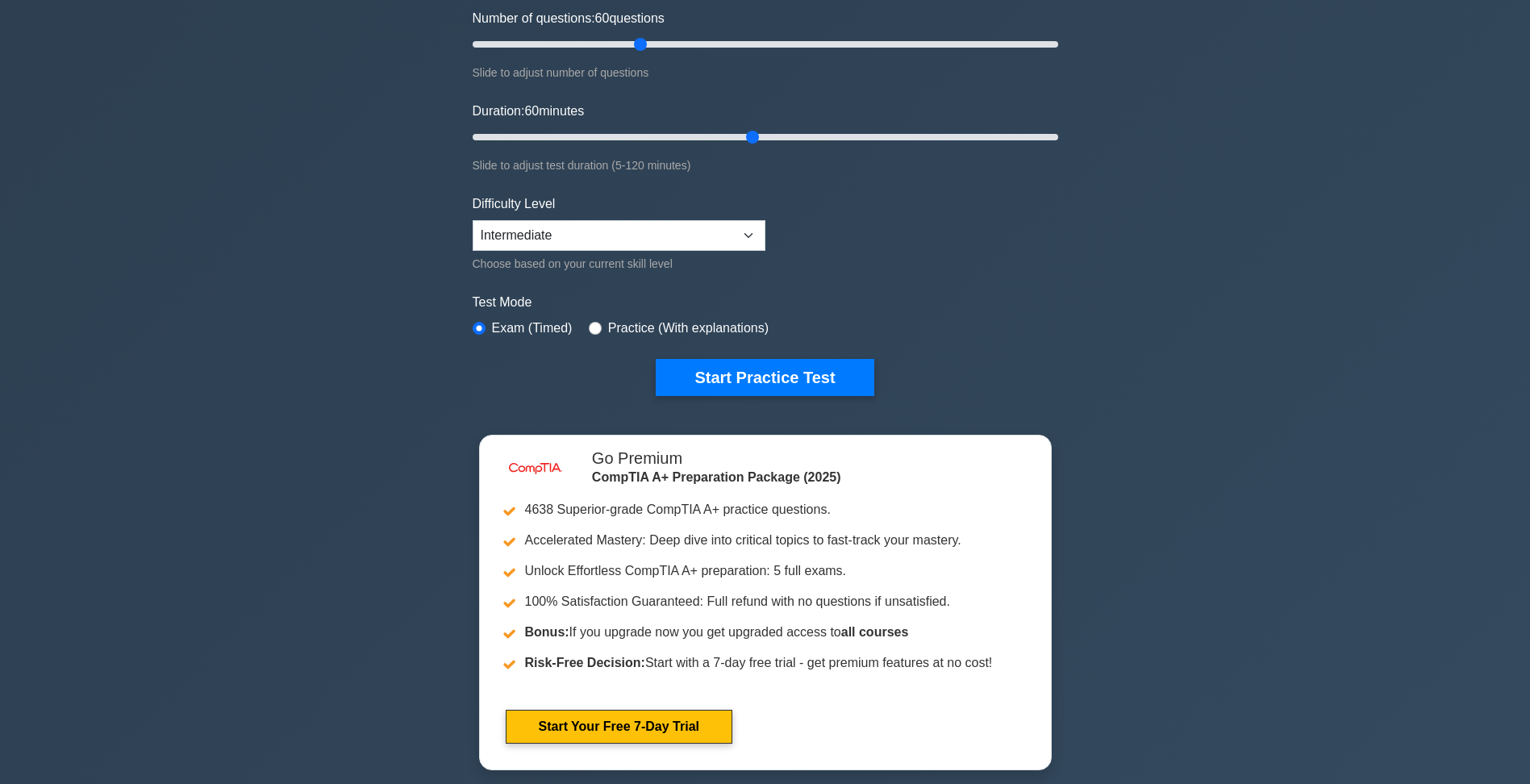
scroll to position [242, 0]
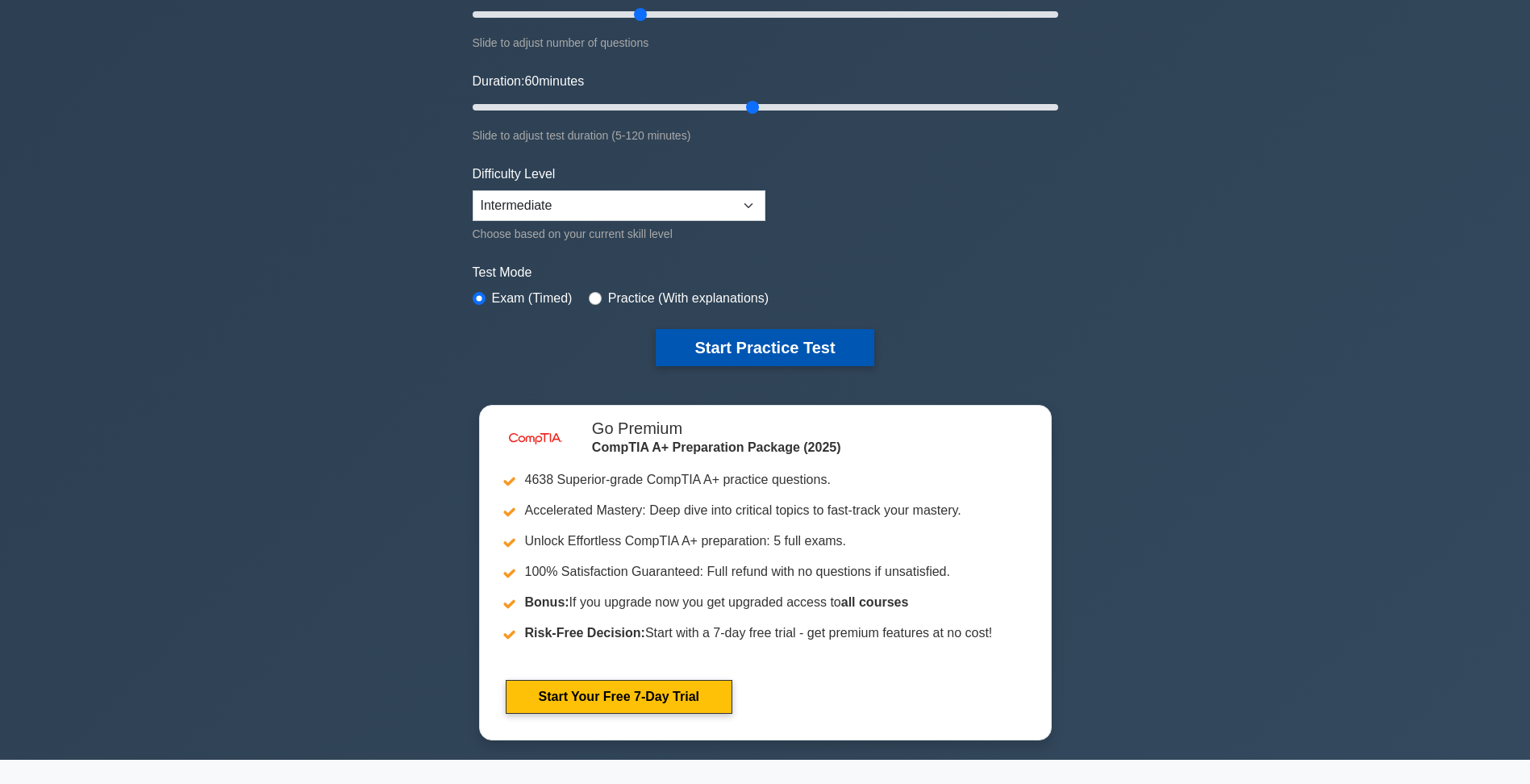
click at [727, 354] on button "Start Practice Test" at bounding box center [765, 347] width 218 height 37
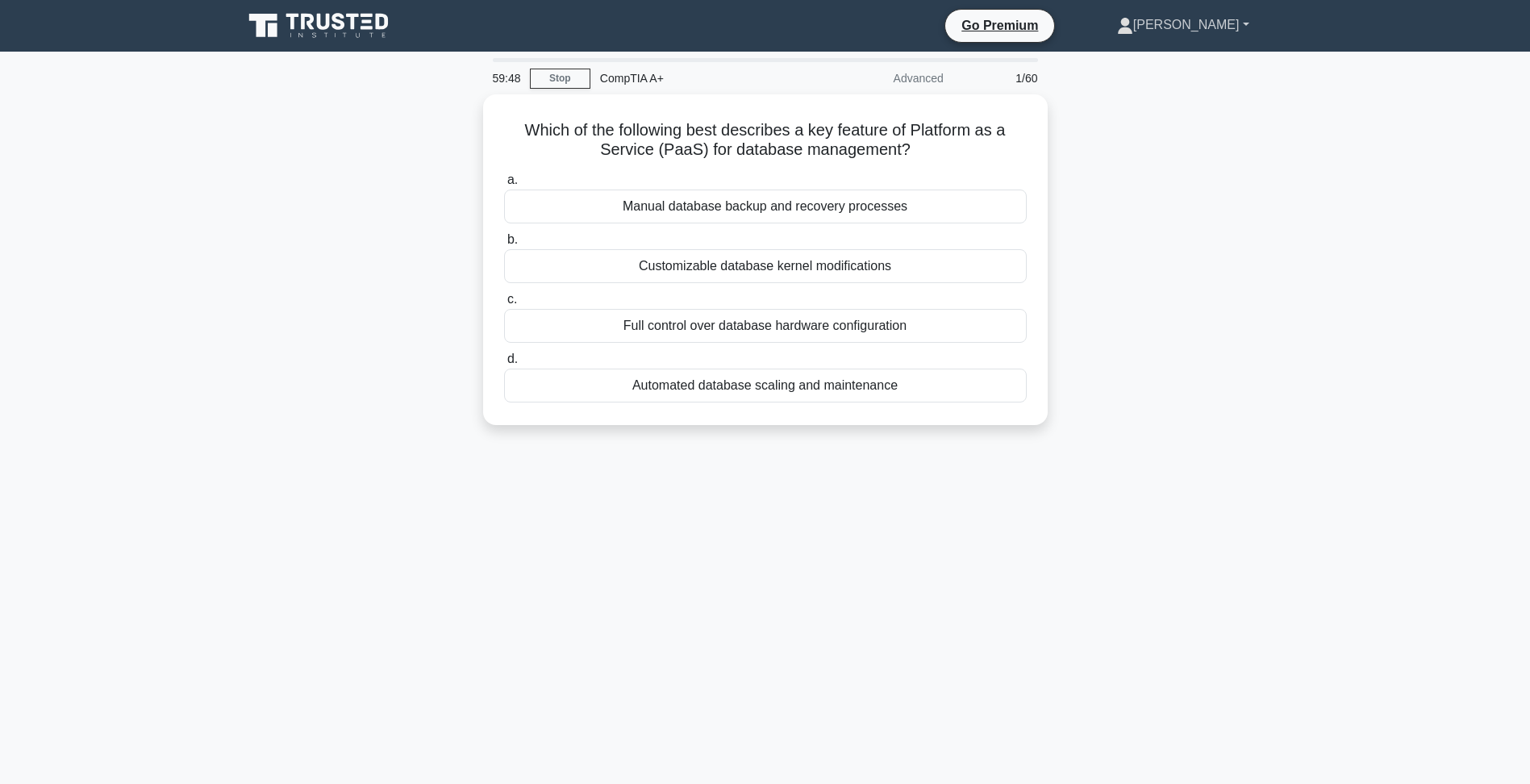
click at [1220, 18] on link "[PERSON_NAME]" at bounding box center [1183, 25] width 210 height 32
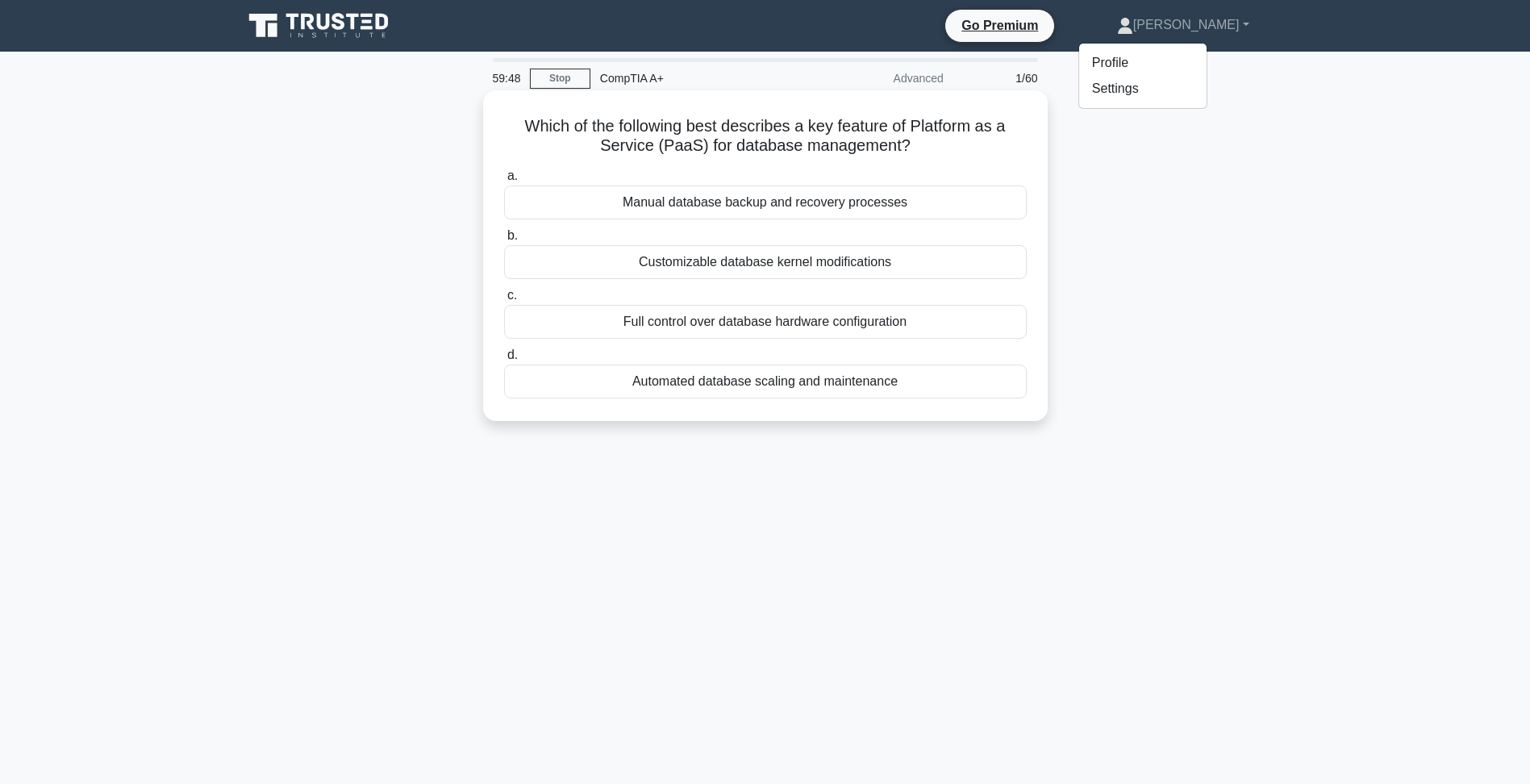
drag, startPoint x: 1130, startPoint y: 313, endPoint x: 869, endPoint y: 244, distance: 270.0
click at [1123, 312] on div "Which of the following best describes a key feature of Platform as a Service (P…" at bounding box center [765, 269] width 1064 height 350
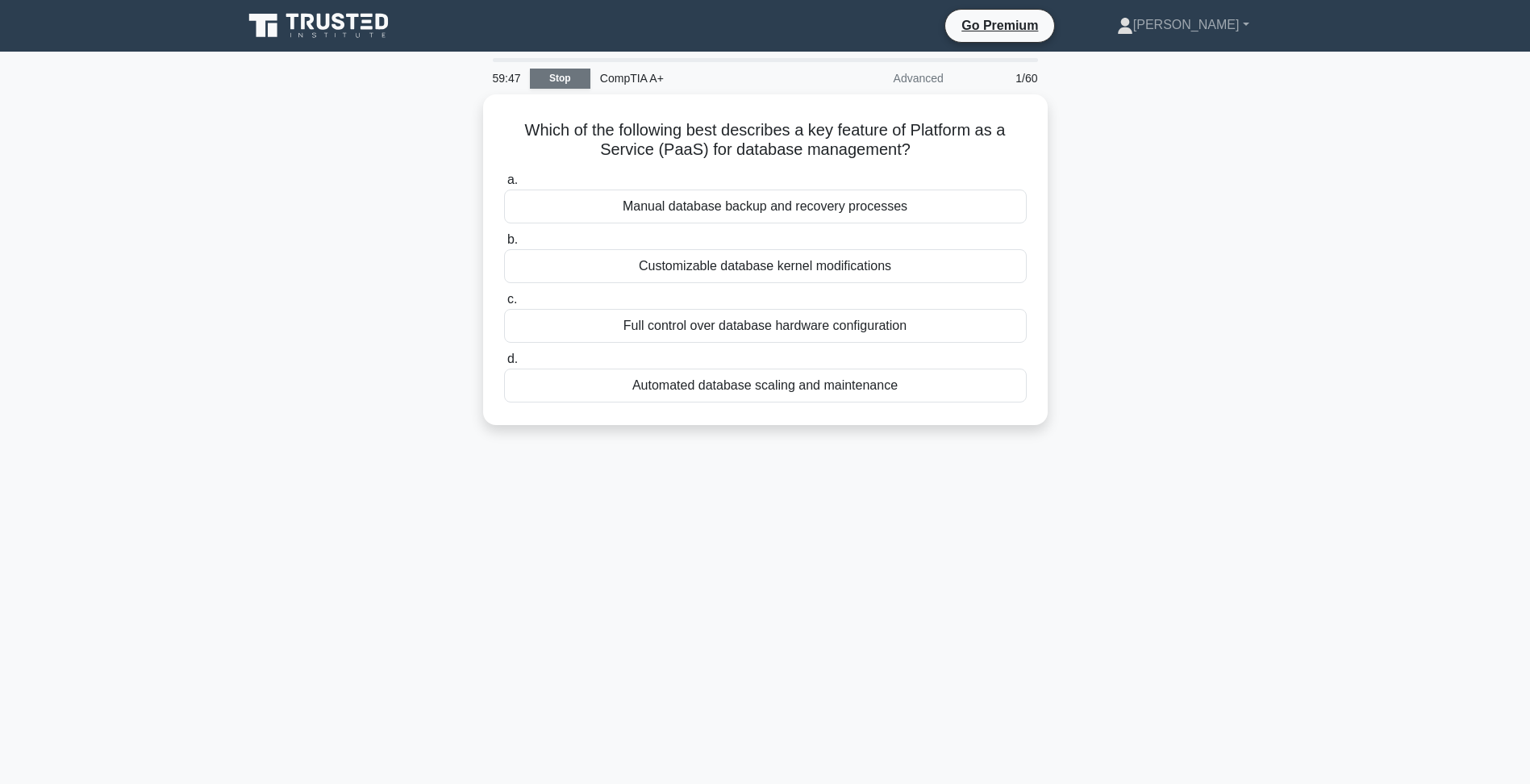
click at [556, 83] on link "Stop" at bounding box center [560, 79] width 61 height 20
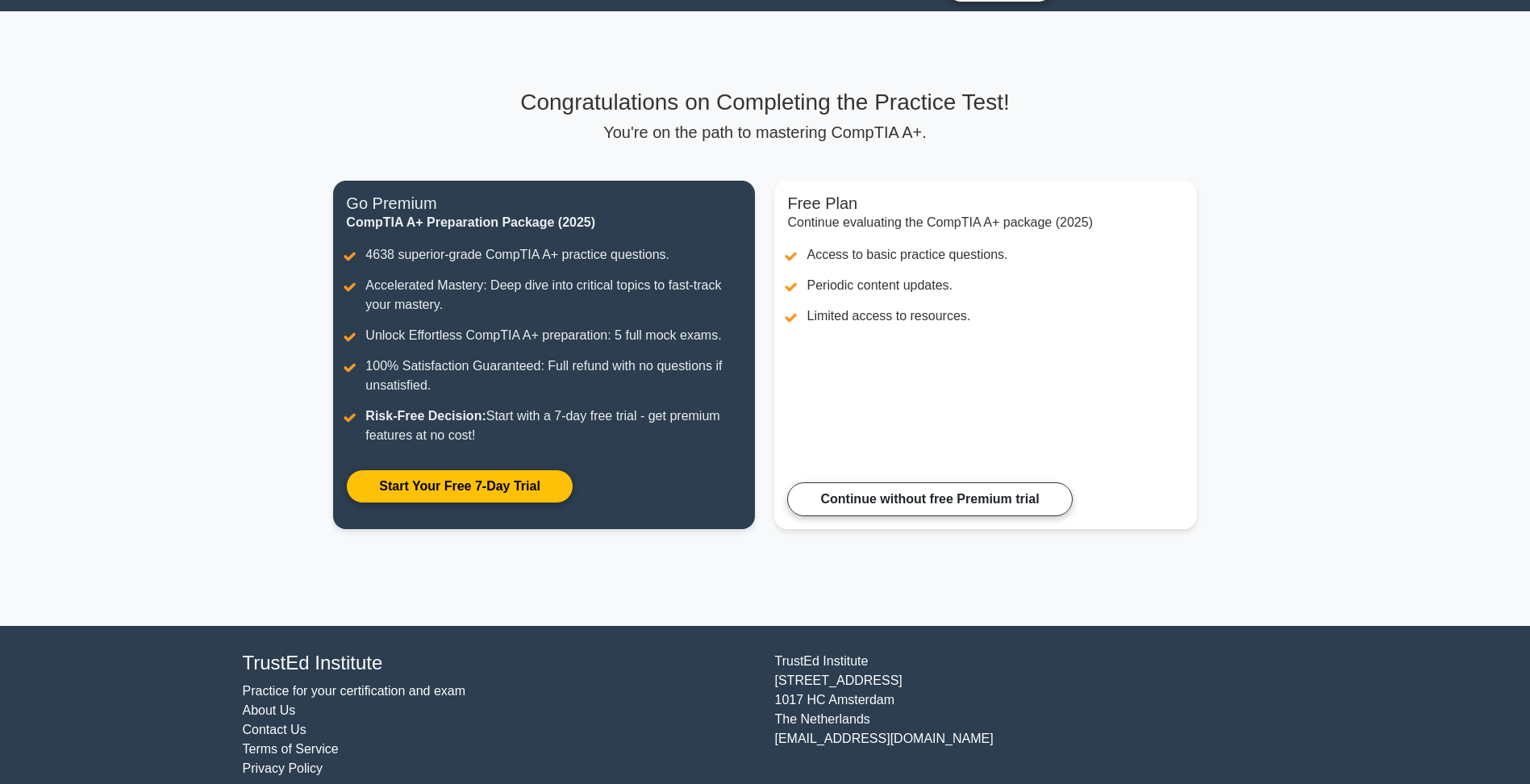
scroll to position [61, 0]
